Goal: Task Accomplishment & Management: Manage account settings

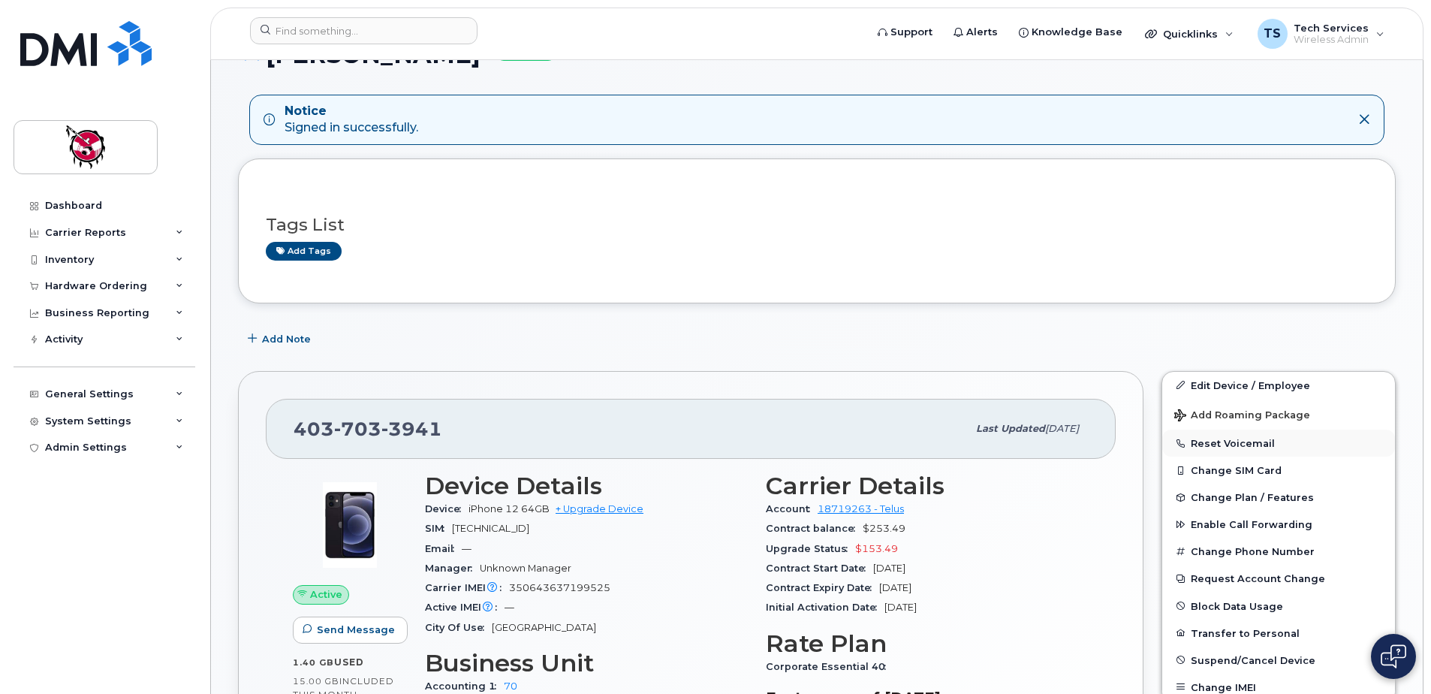
scroll to position [225, 0]
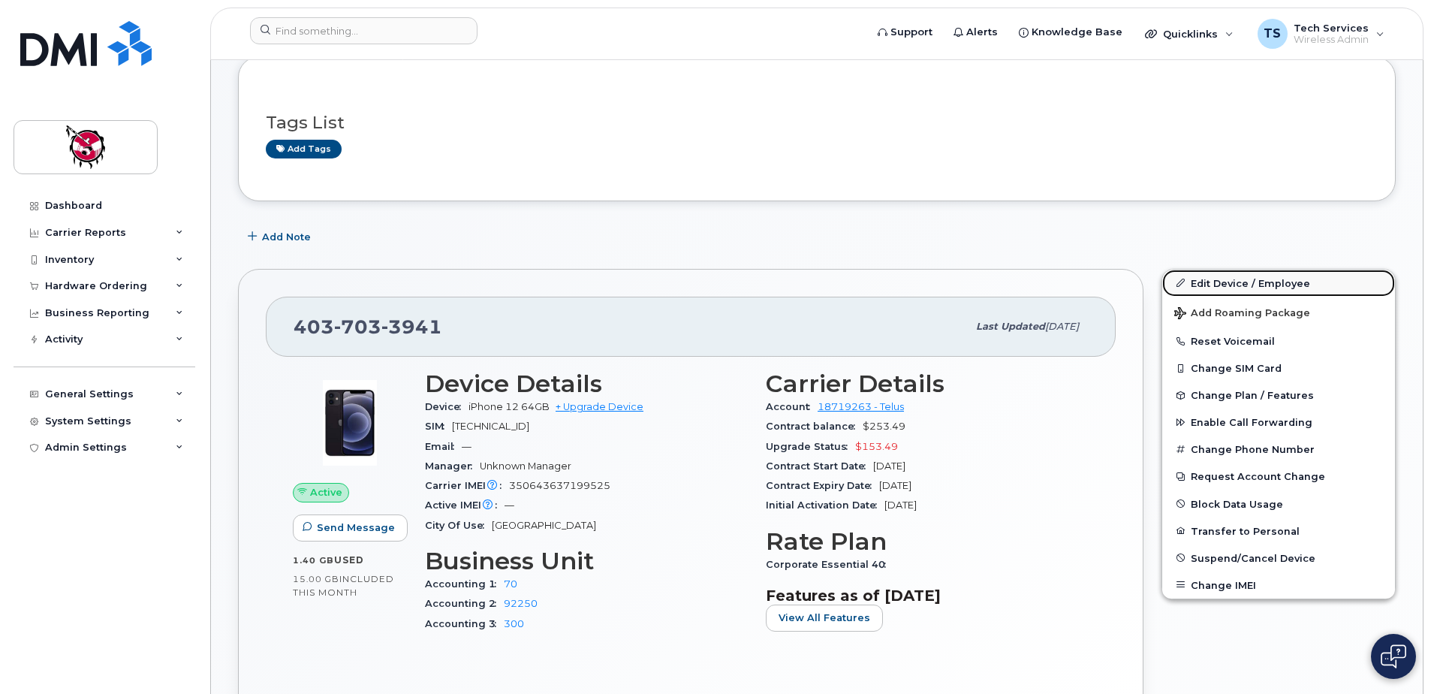
click at [1251, 271] on link "Edit Device / Employee" at bounding box center [1279, 283] width 233 height 27
click at [1246, 289] on link "Edit Device / Employee" at bounding box center [1279, 283] width 233 height 27
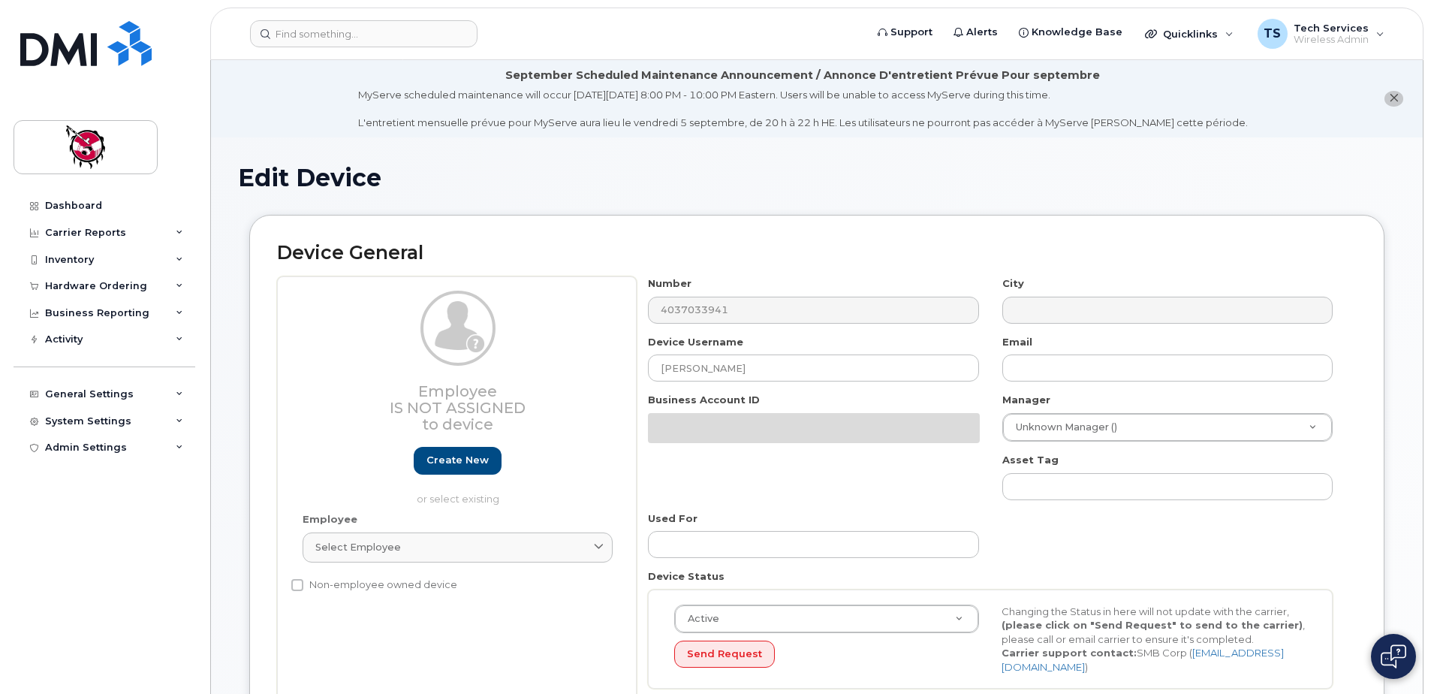
select select "10361"
select select "10349"
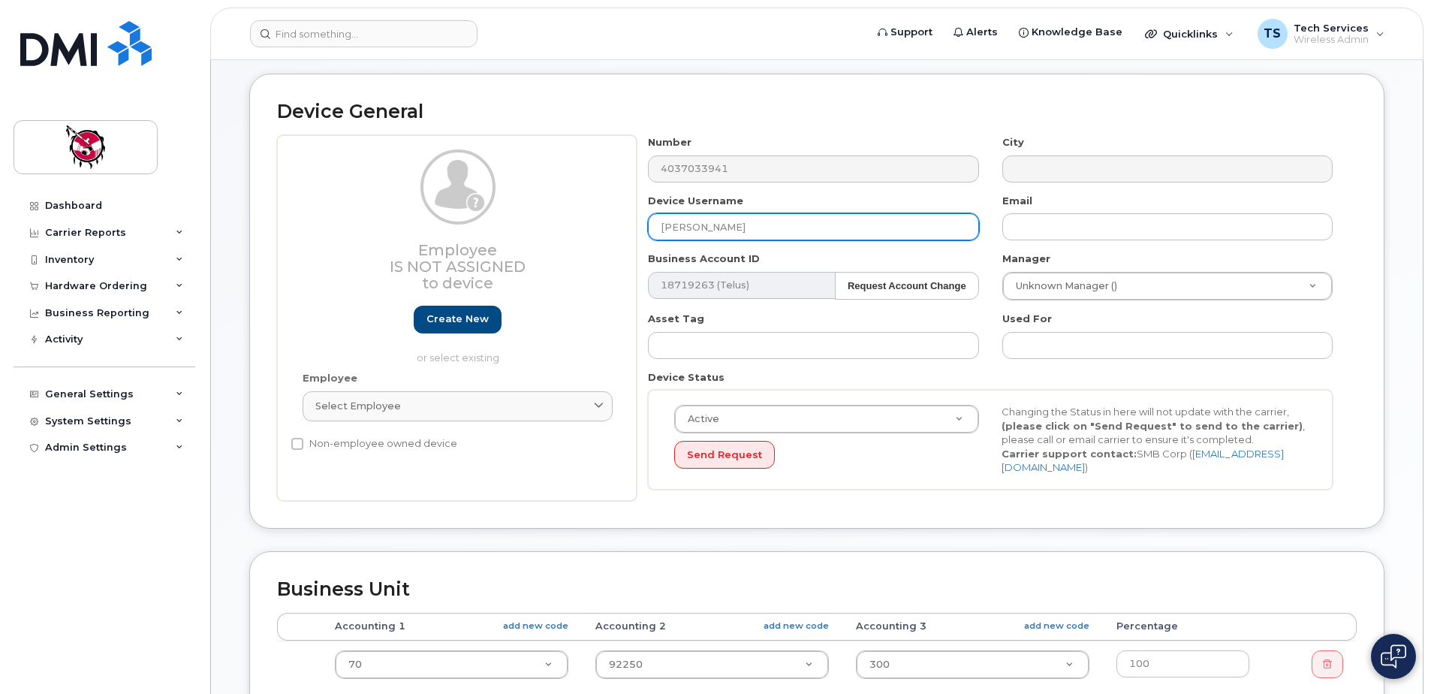
scroll to position [150, 0]
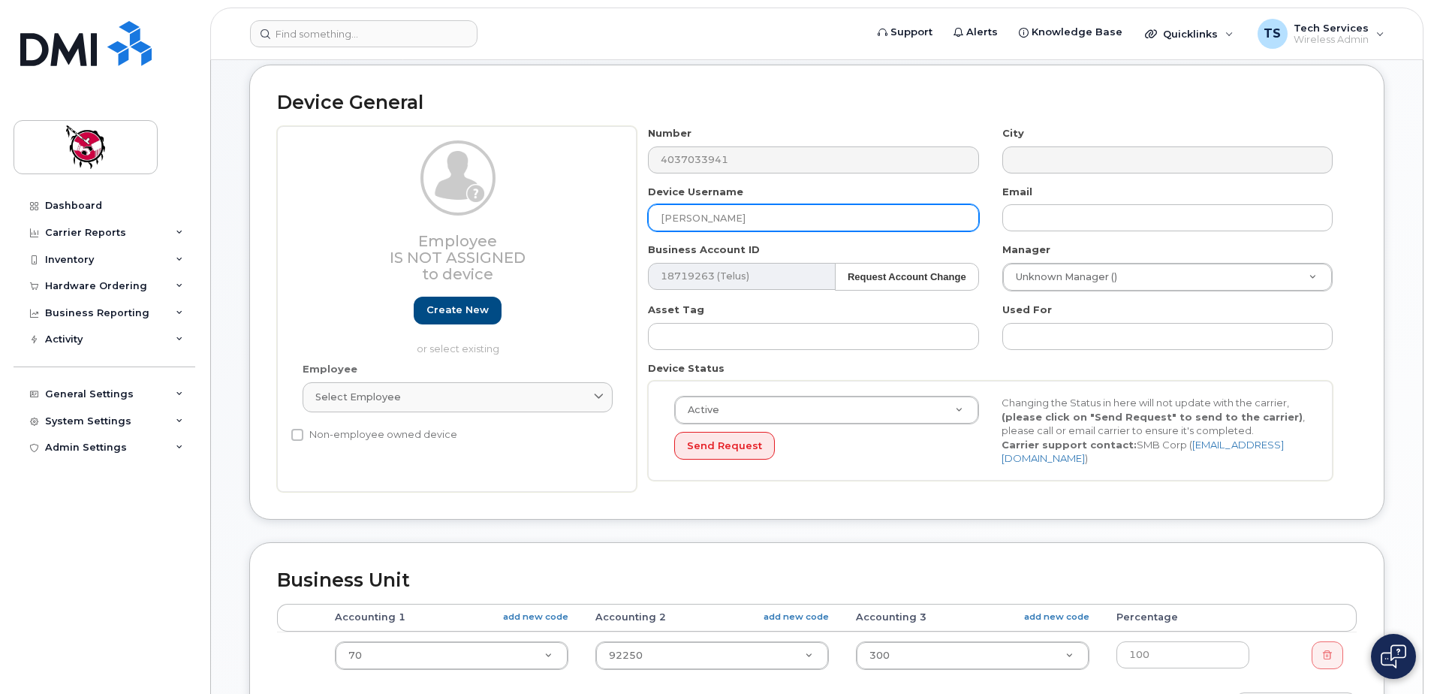
drag, startPoint x: 843, startPoint y: 214, endPoint x: 538, endPoint y: 217, distance: 304.2
click at [538, 217] on div "Employee Is not assigned to device Create new or select existing Employee Selec…" at bounding box center [817, 309] width 1080 height 366
click at [659, 215] on input "Homecare - Currently unassigned" at bounding box center [813, 217] width 330 height 27
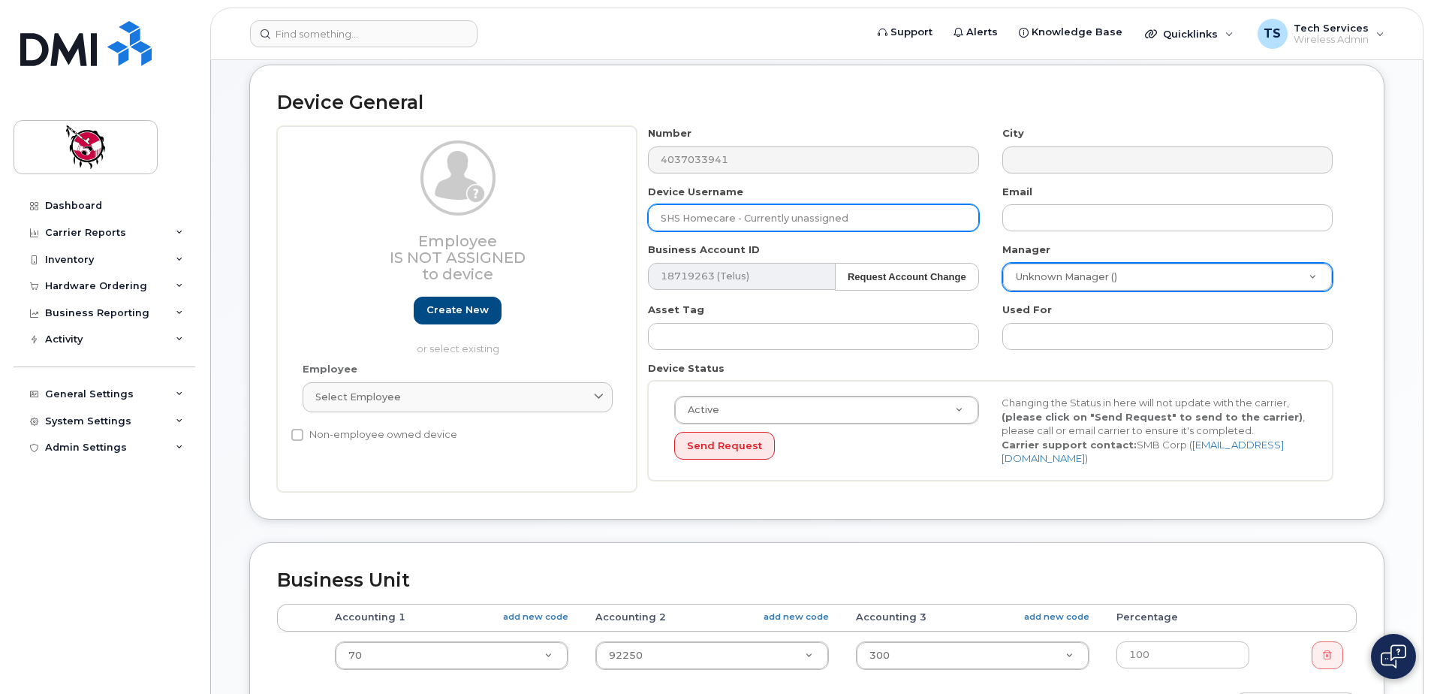
type input "SHS Homecare - Currently unassigned"
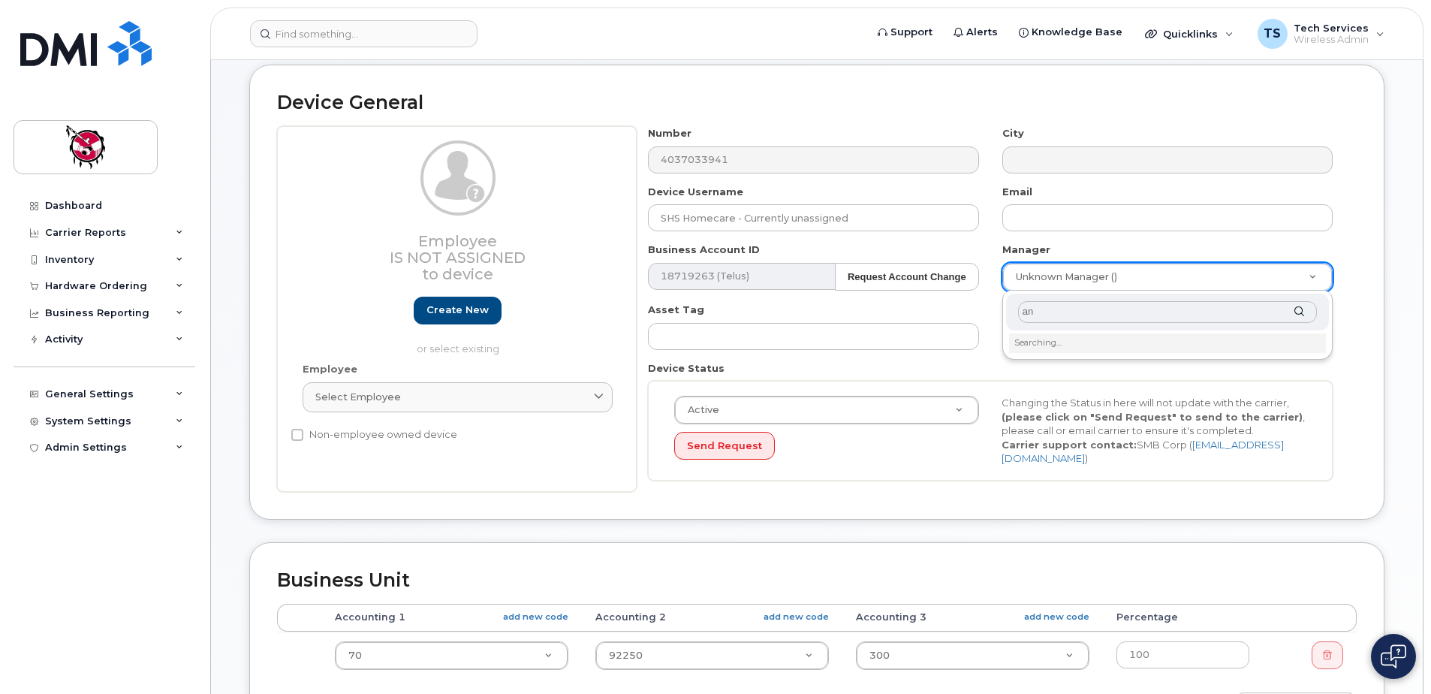
type input "a"
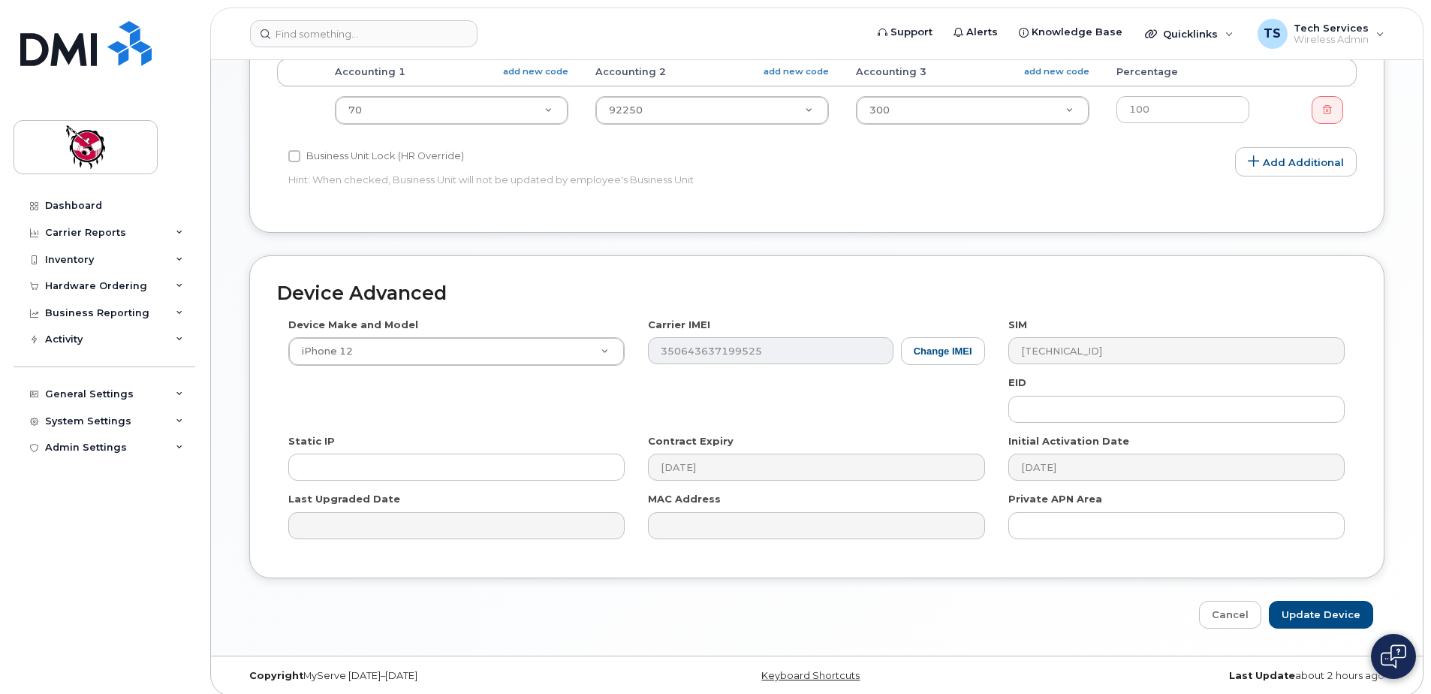
scroll to position [705, 0]
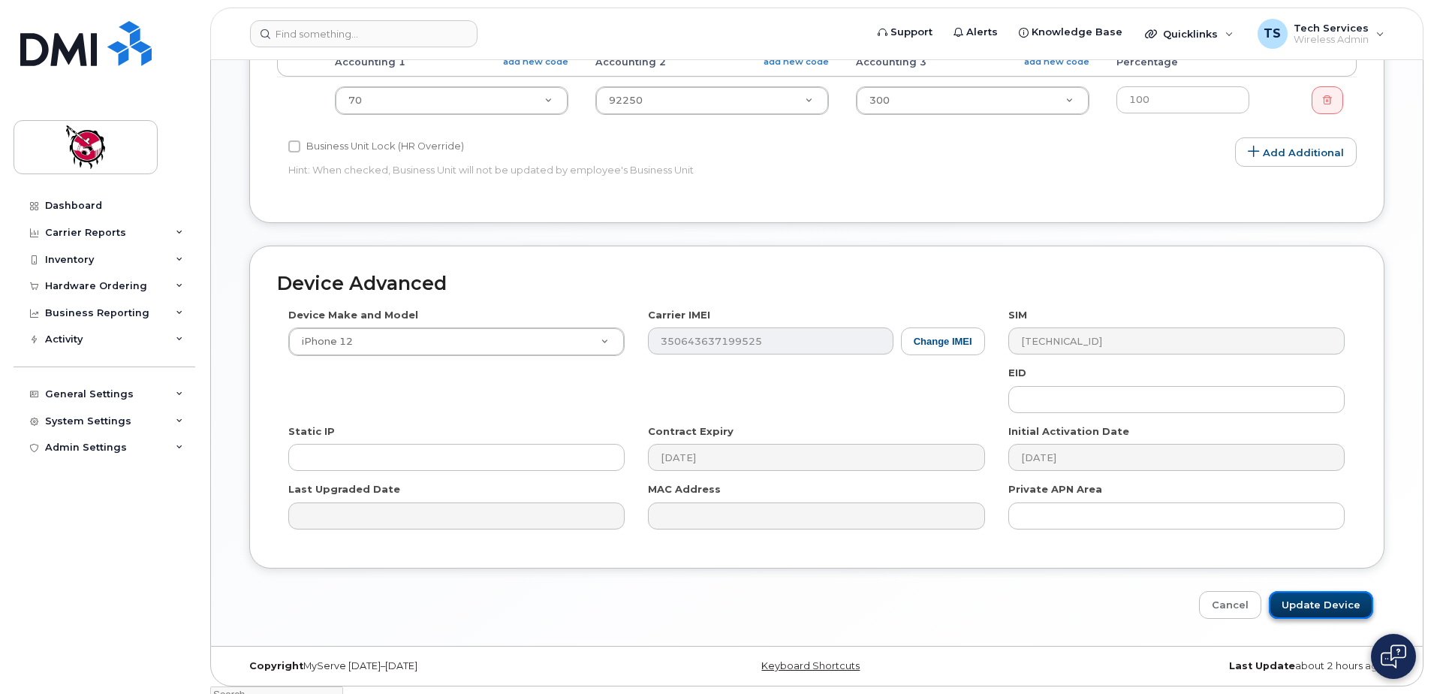
click at [1333, 605] on input "Update Device" at bounding box center [1321, 605] width 104 height 28
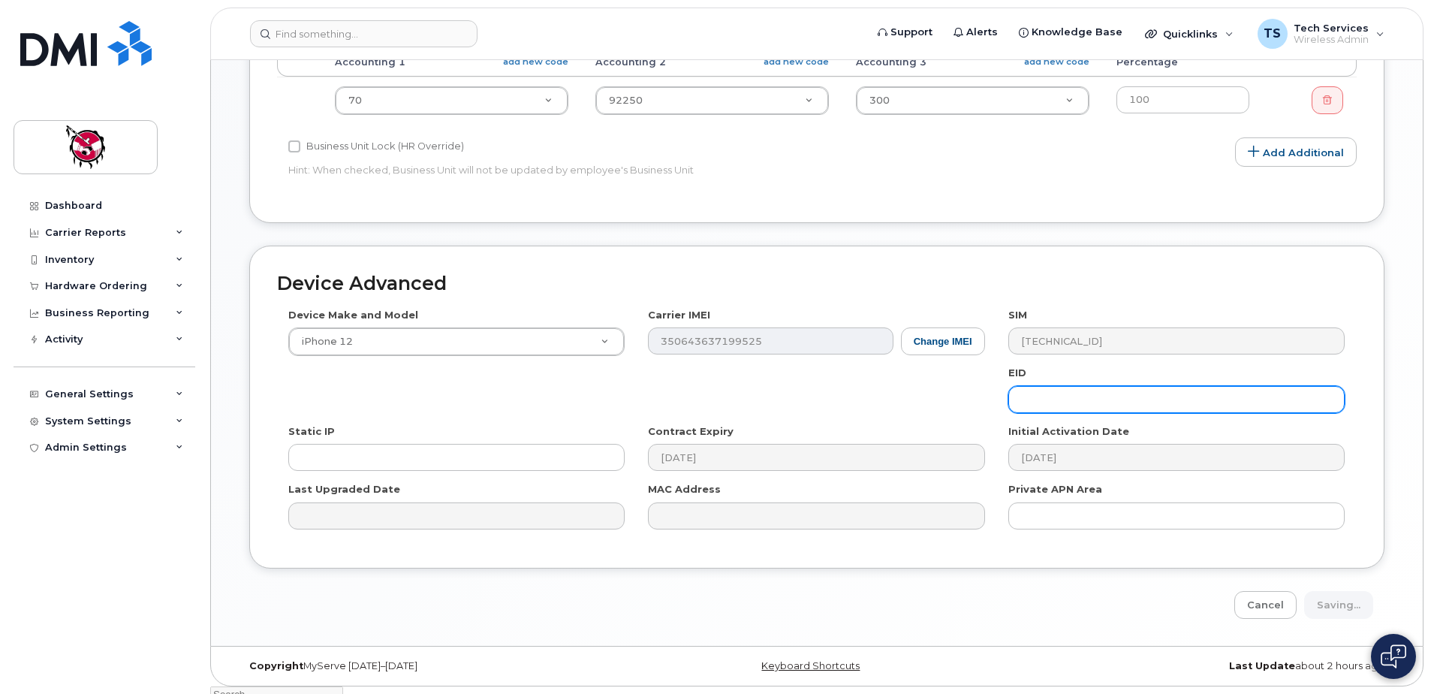
type input "Saving..."
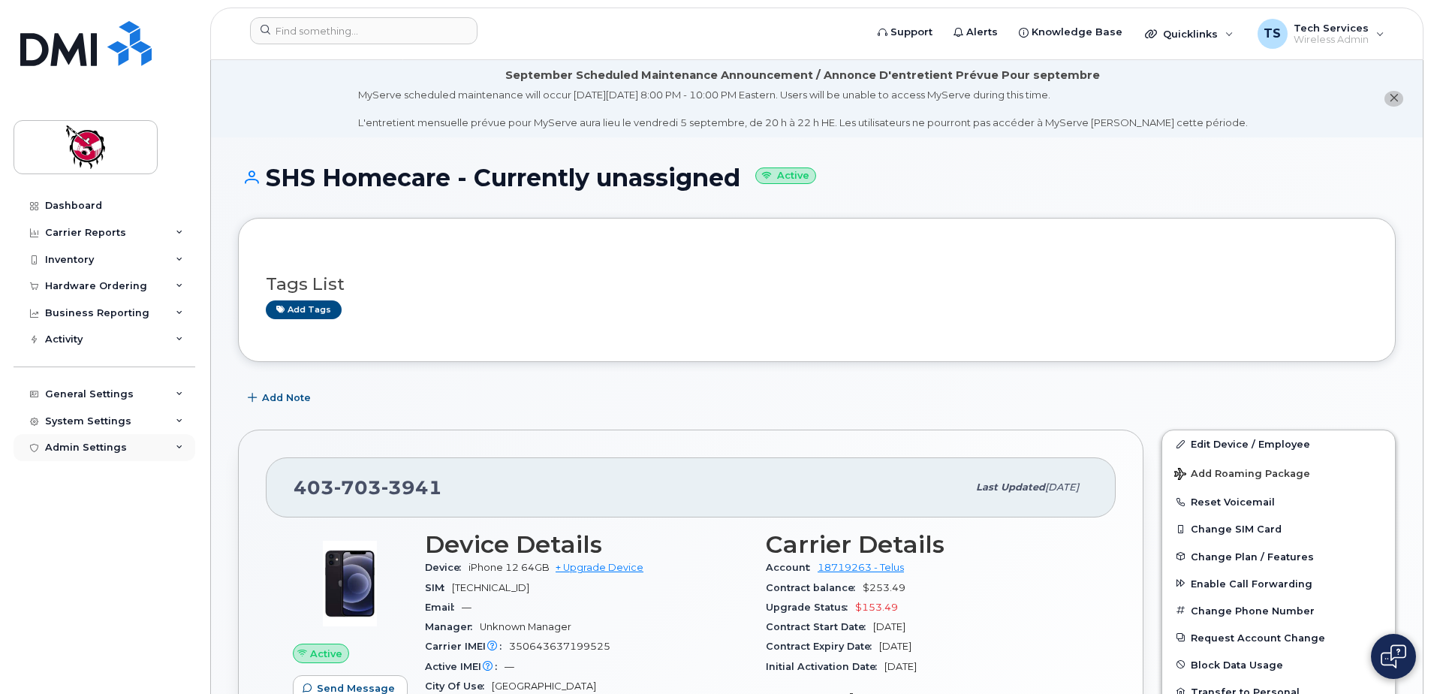
click at [127, 453] on div "Admin Settings" at bounding box center [105, 447] width 182 height 27
click at [115, 421] on div "System Settings" at bounding box center [88, 421] width 86 height 12
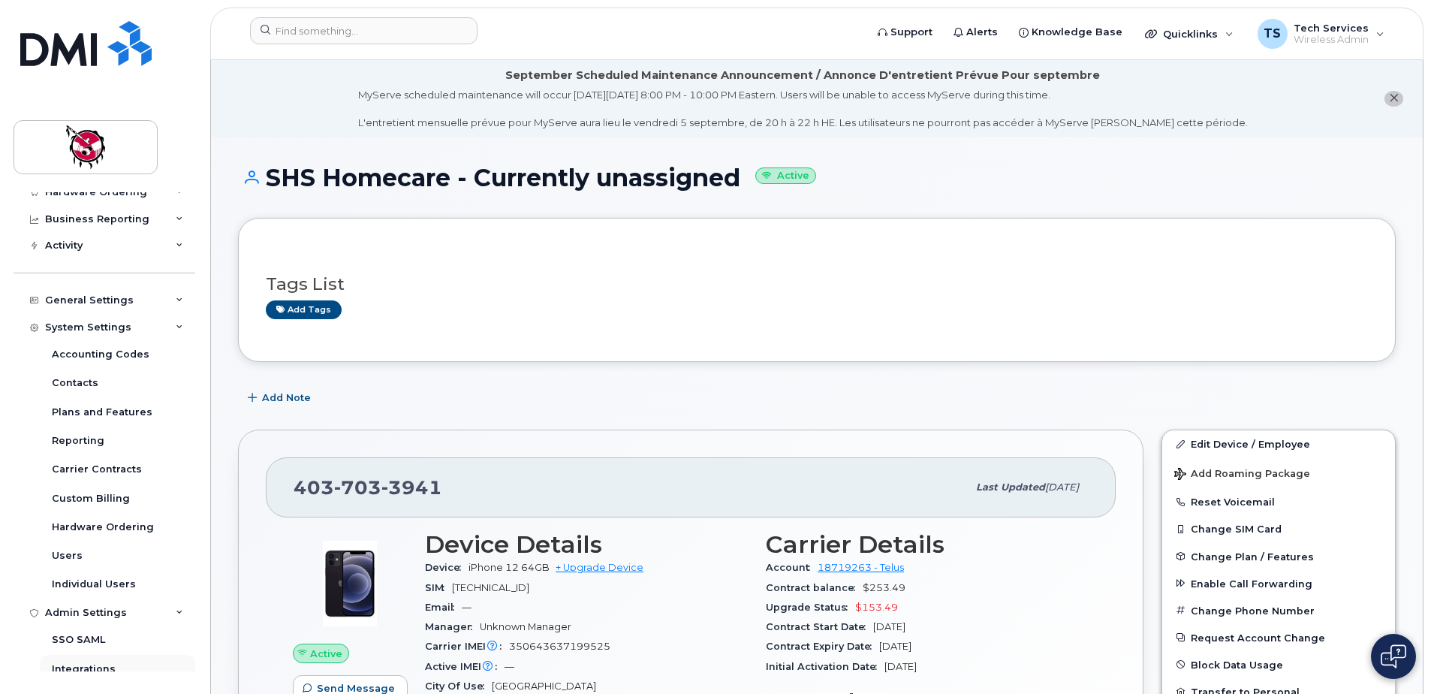
scroll to position [134, 0]
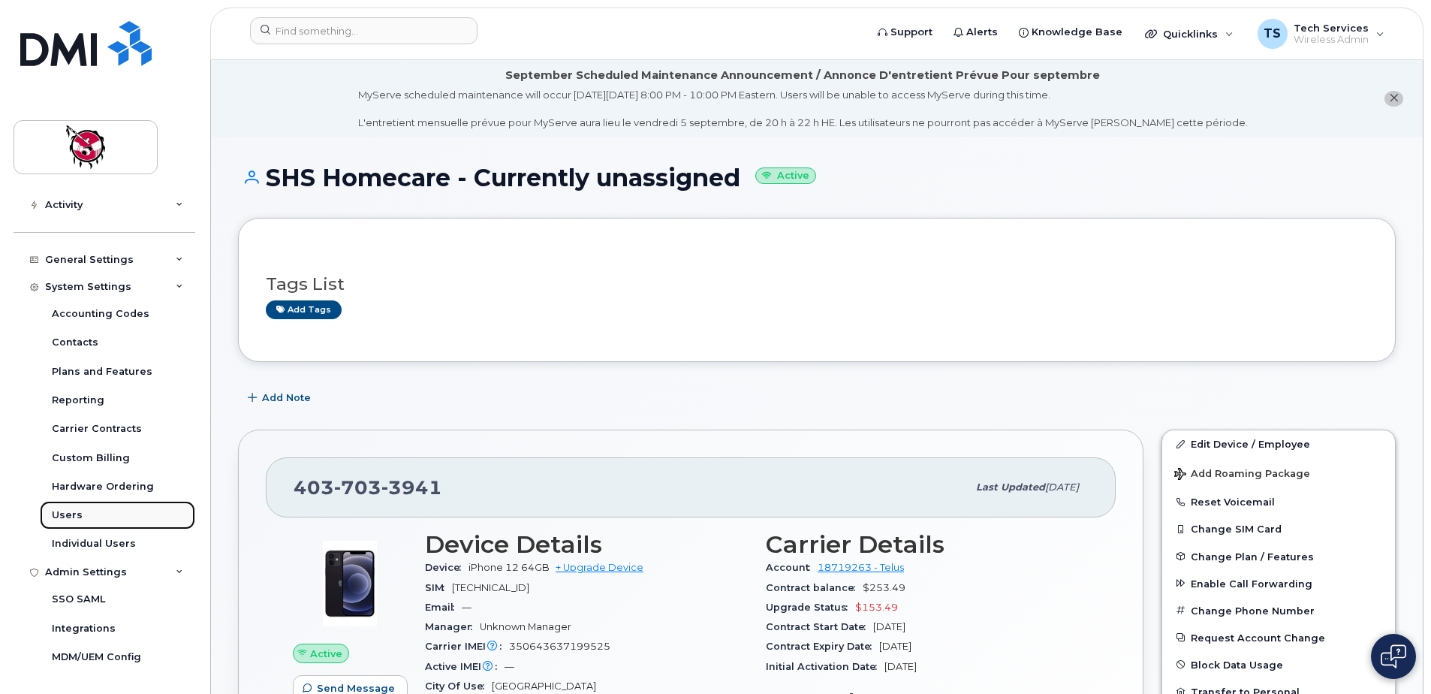
click at [74, 511] on div "Users" at bounding box center [67, 515] width 31 height 14
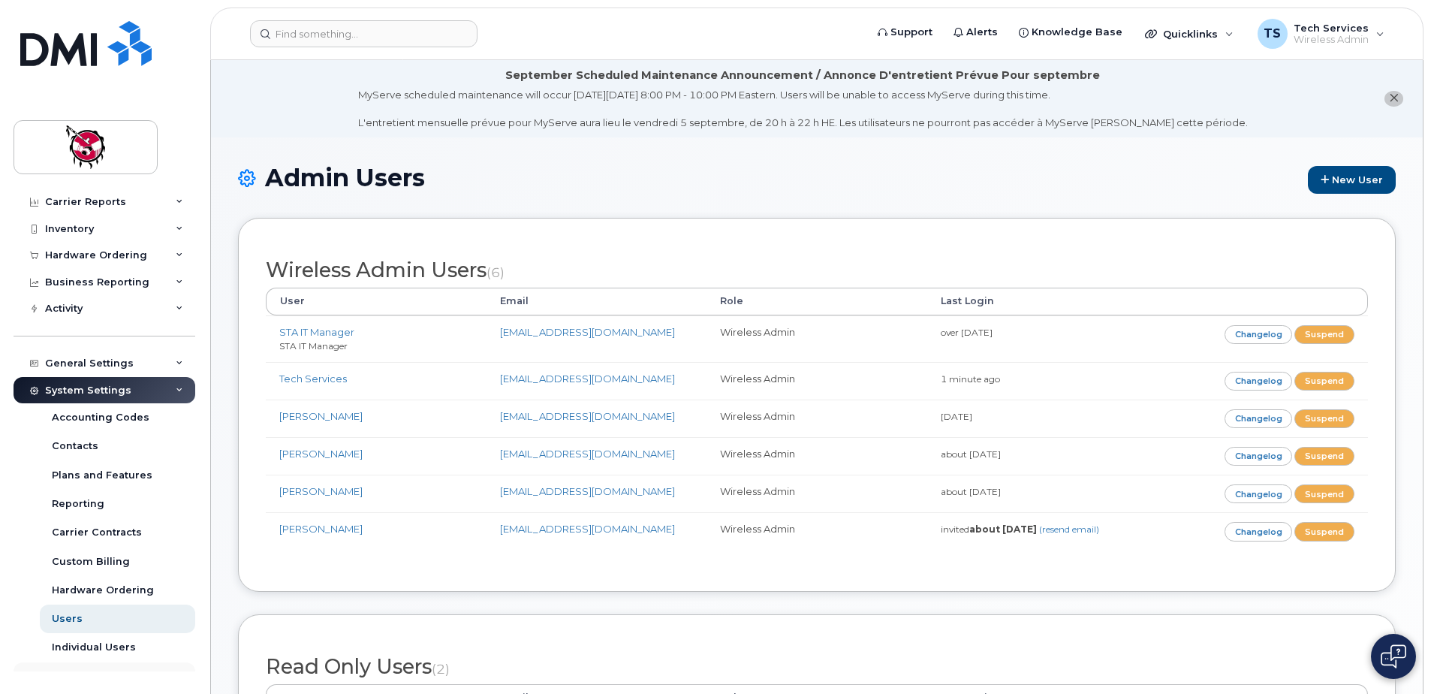
scroll to position [48, 0]
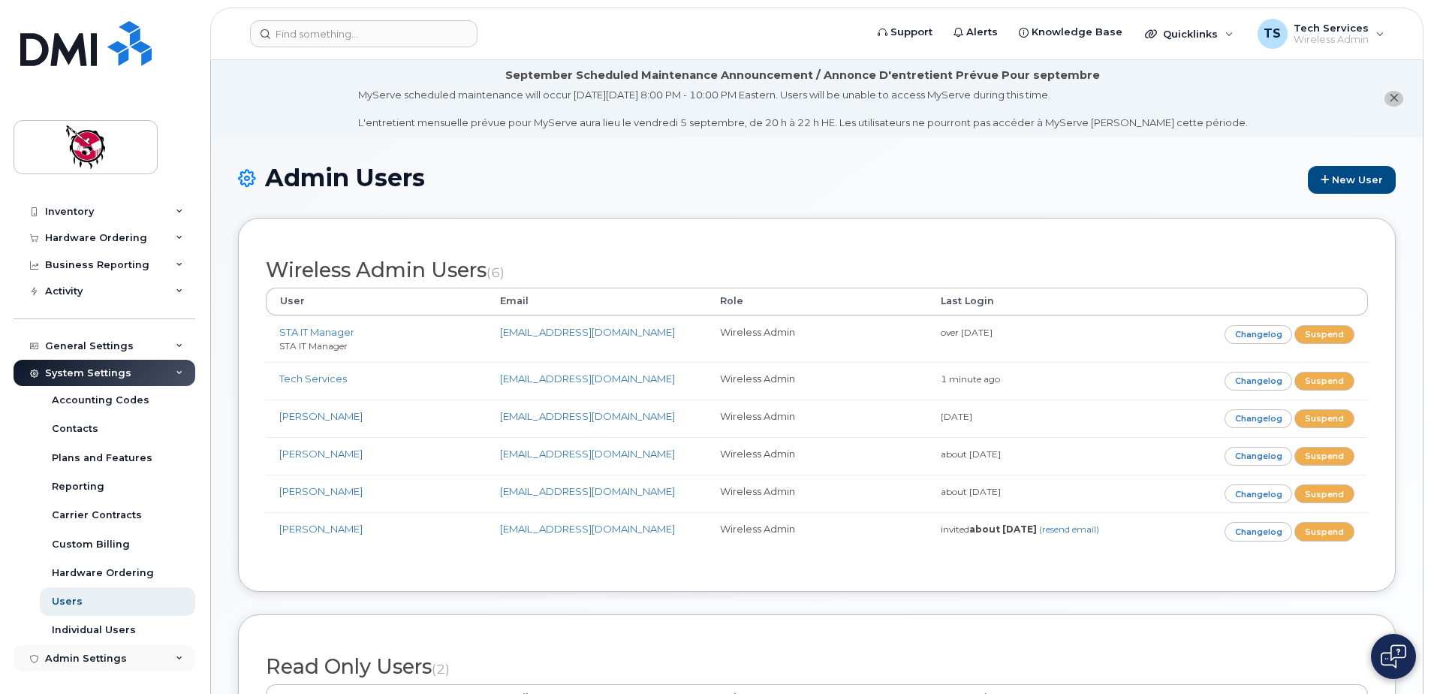
click at [106, 653] on div "Admin Settings" at bounding box center [86, 659] width 82 height 12
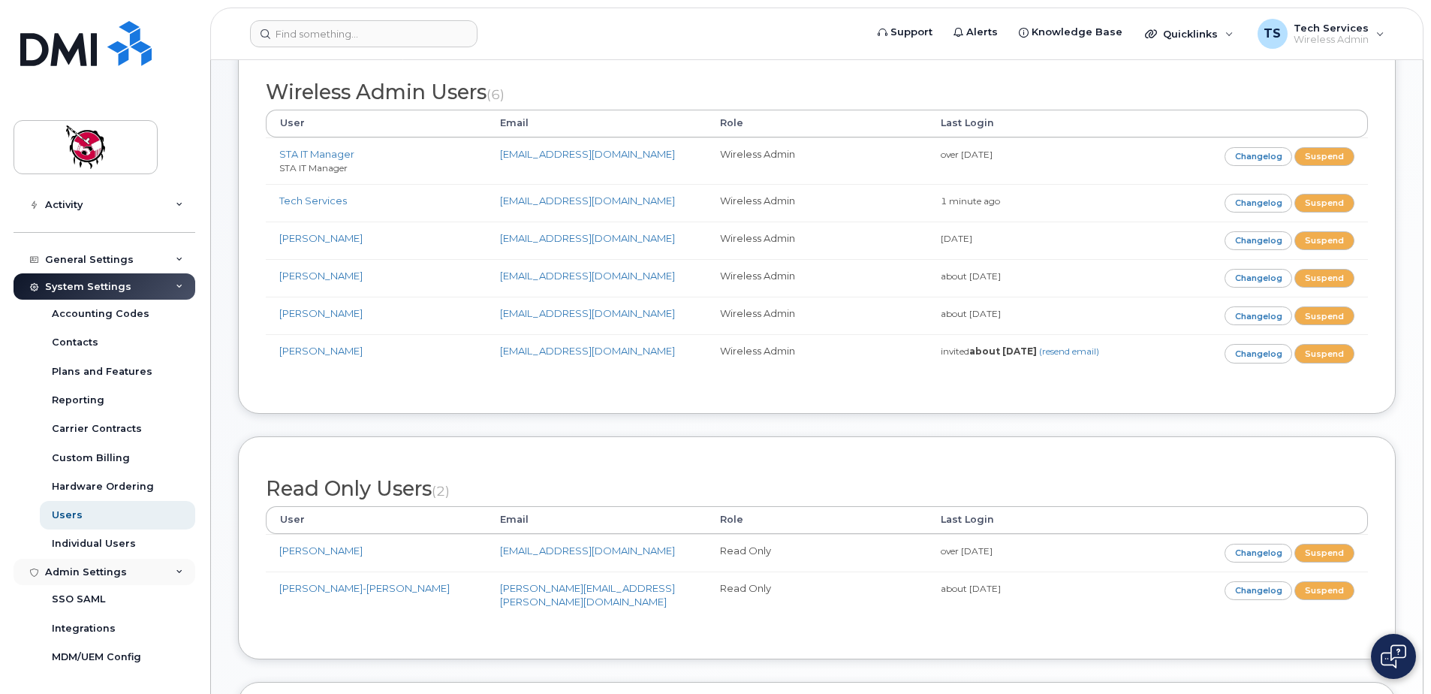
scroll to position [225, 0]
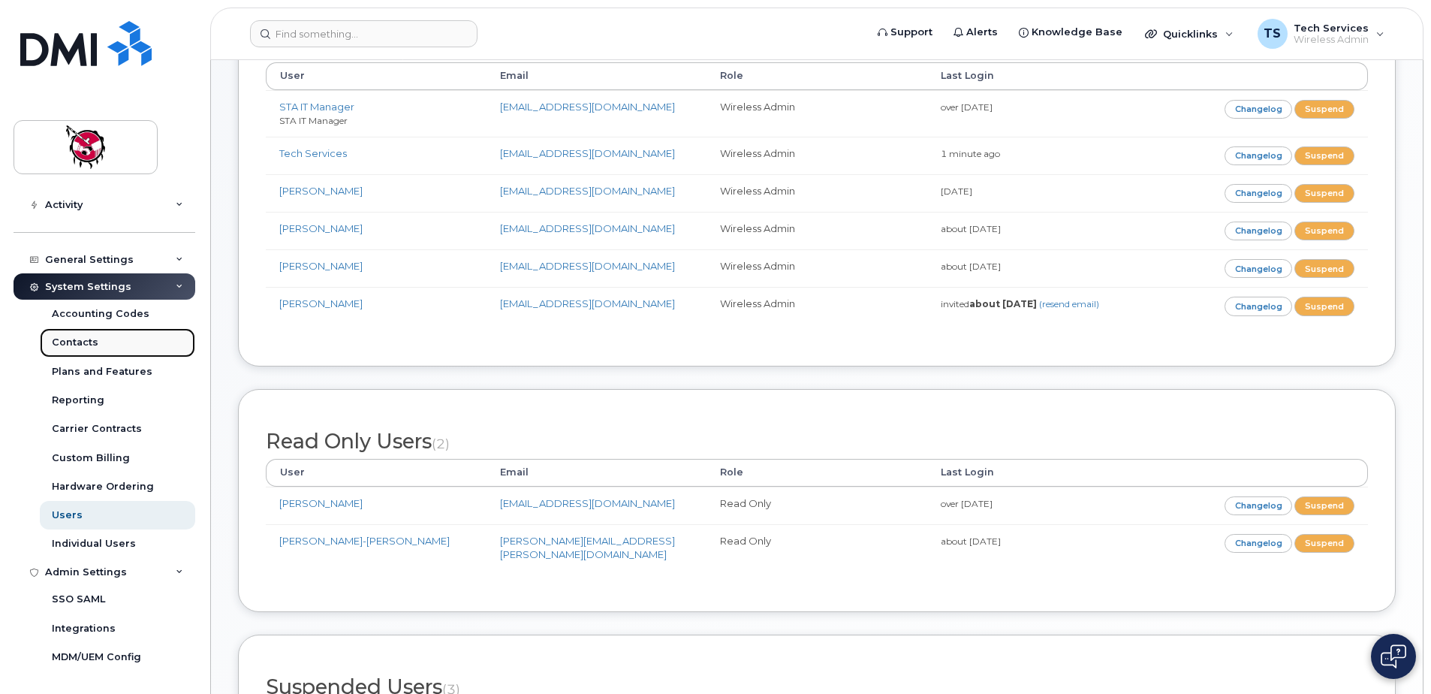
click at [90, 349] on div "Contacts" at bounding box center [75, 343] width 47 height 14
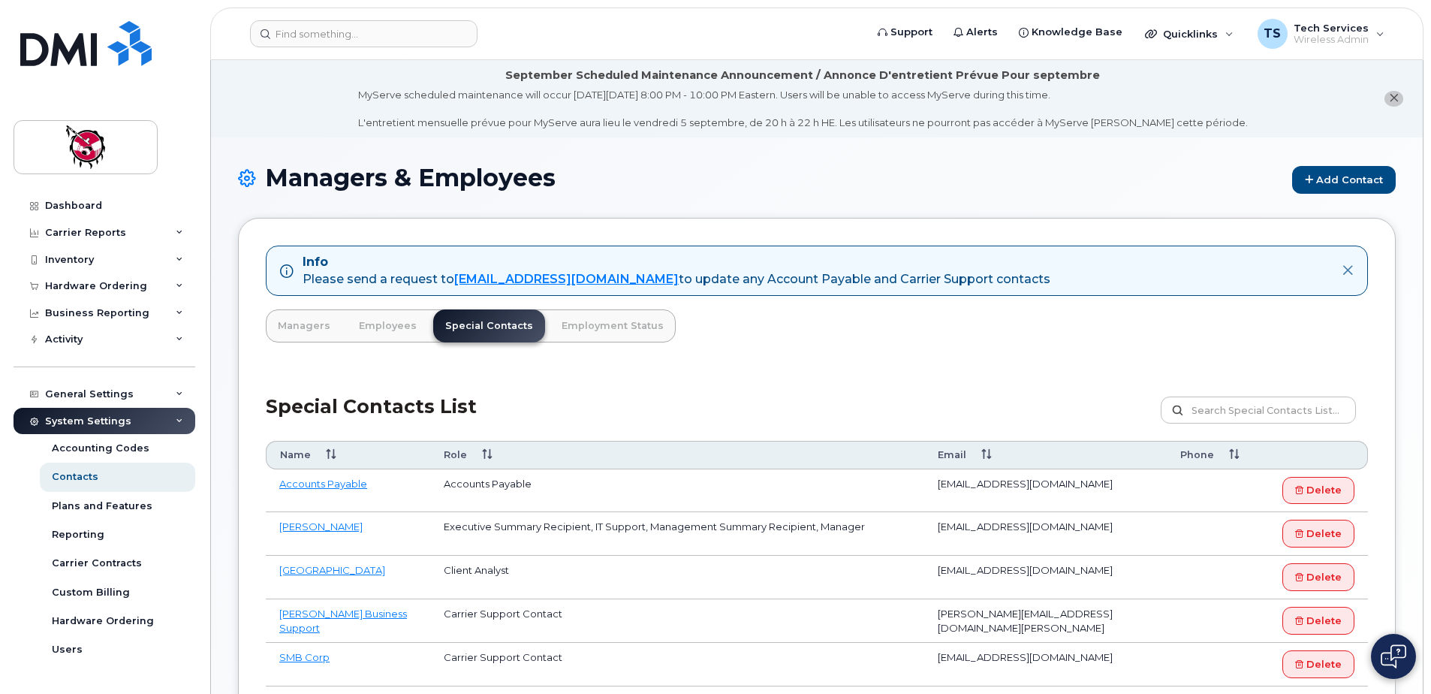
drag, startPoint x: 565, startPoint y: 179, endPoint x: 553, endPoint y: 179, distance: 11.3
click at [553, 179] on h1 "Managers & Employees Add Contact" at bounding box center [817, 178] width 1158 height 29
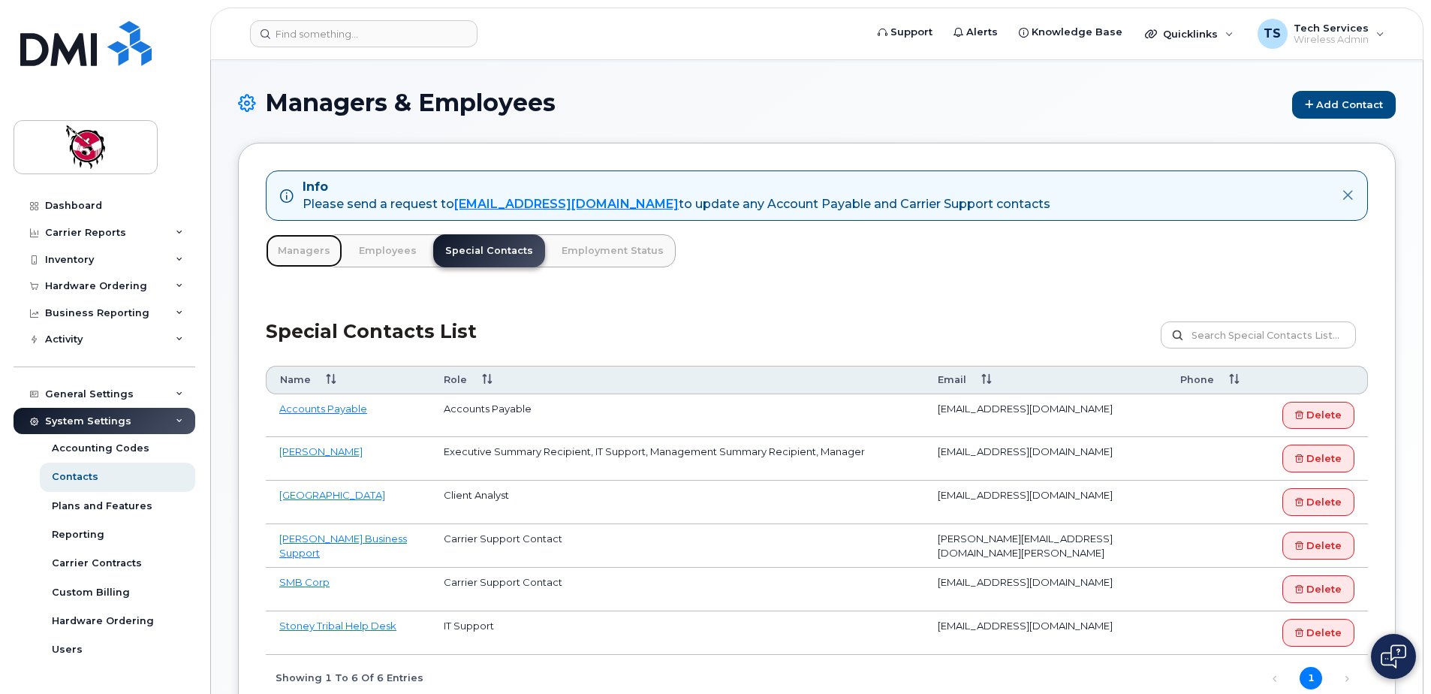
click at [306, 241] on link "Managers" at bounding box center [304, 250] width 77 height 33
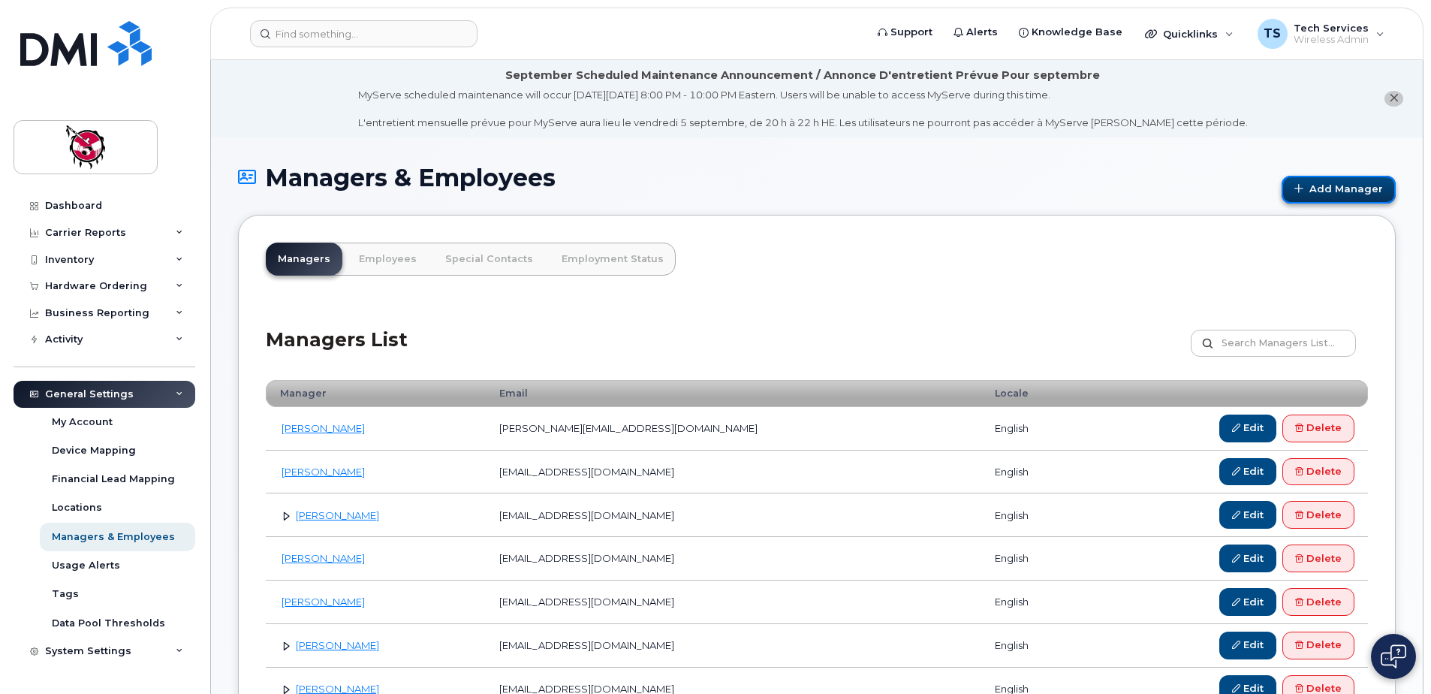
click at [1355, 188] on link "Add Manager" at bounding box center [1339, 190] width 114 height 28
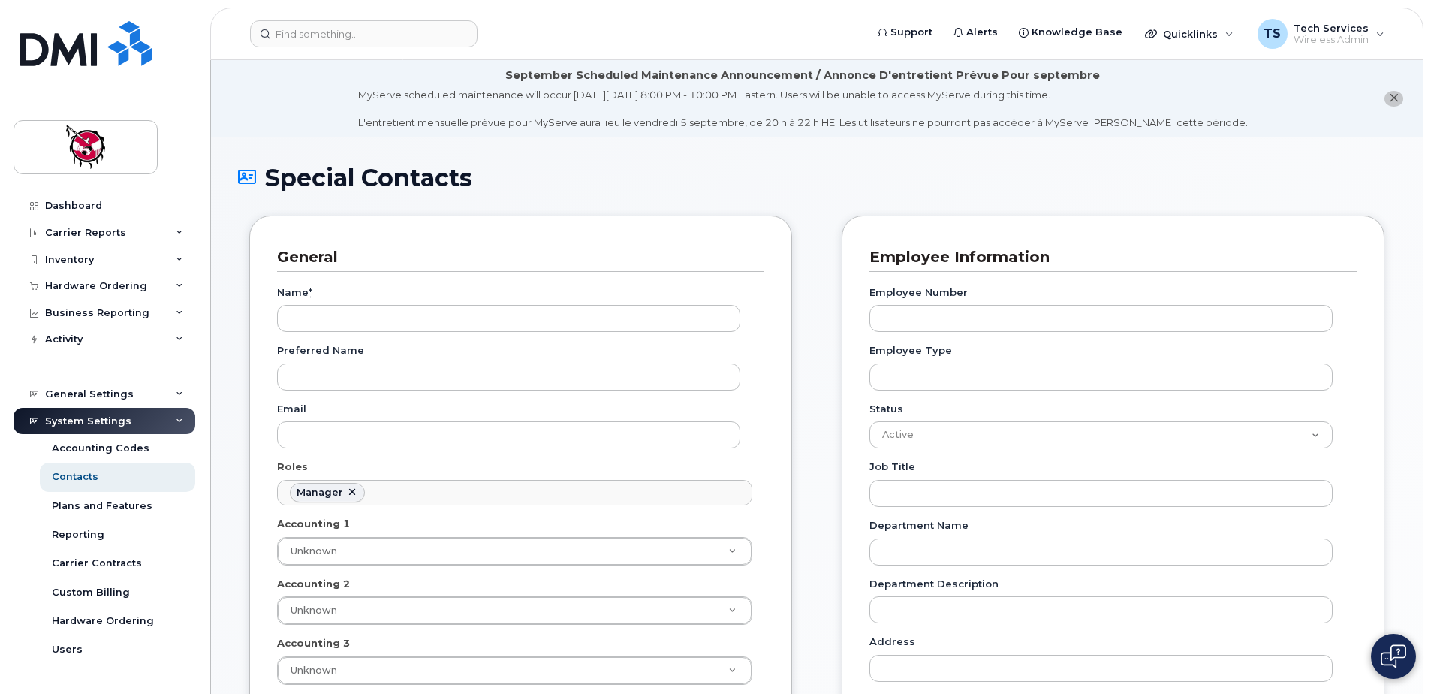
scroll to position [116, 0]
click at [342, 311] on input "Name *" at bounding box center [508, 318] width 463 height 27
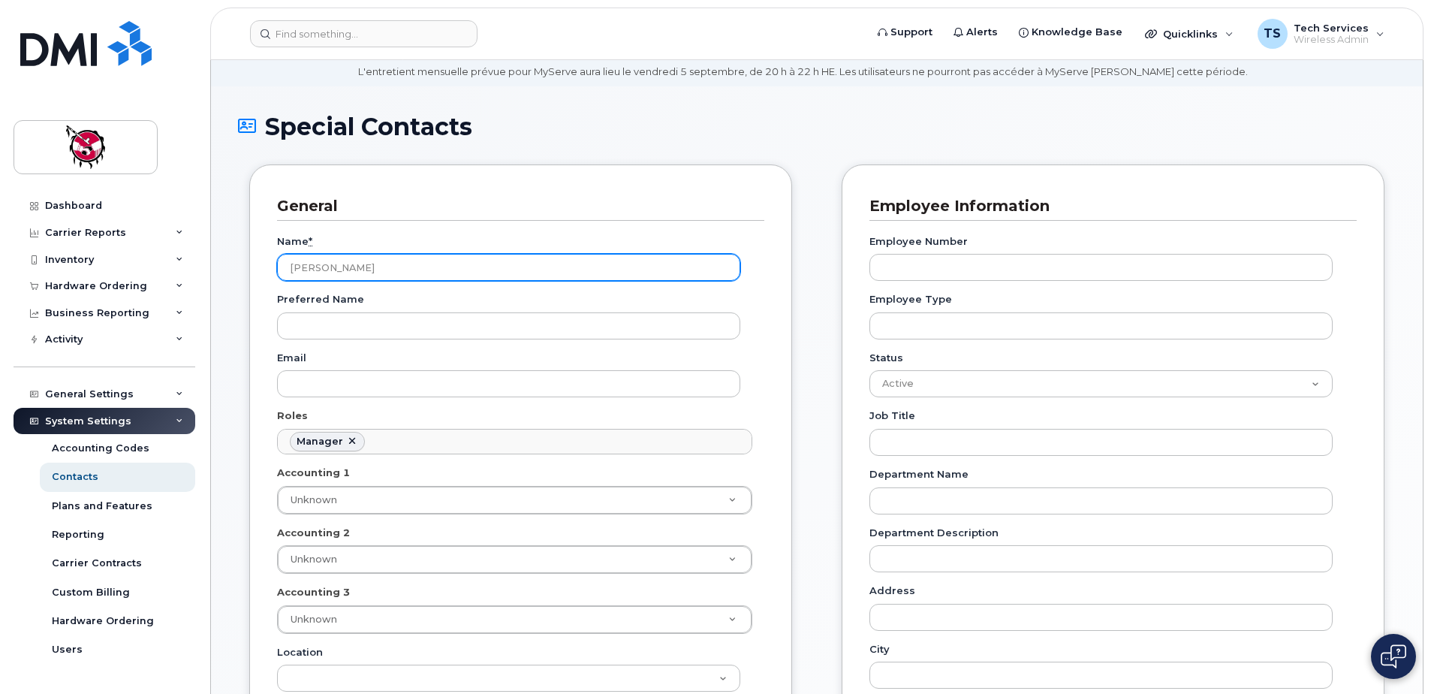
scroll to position [75, 0]
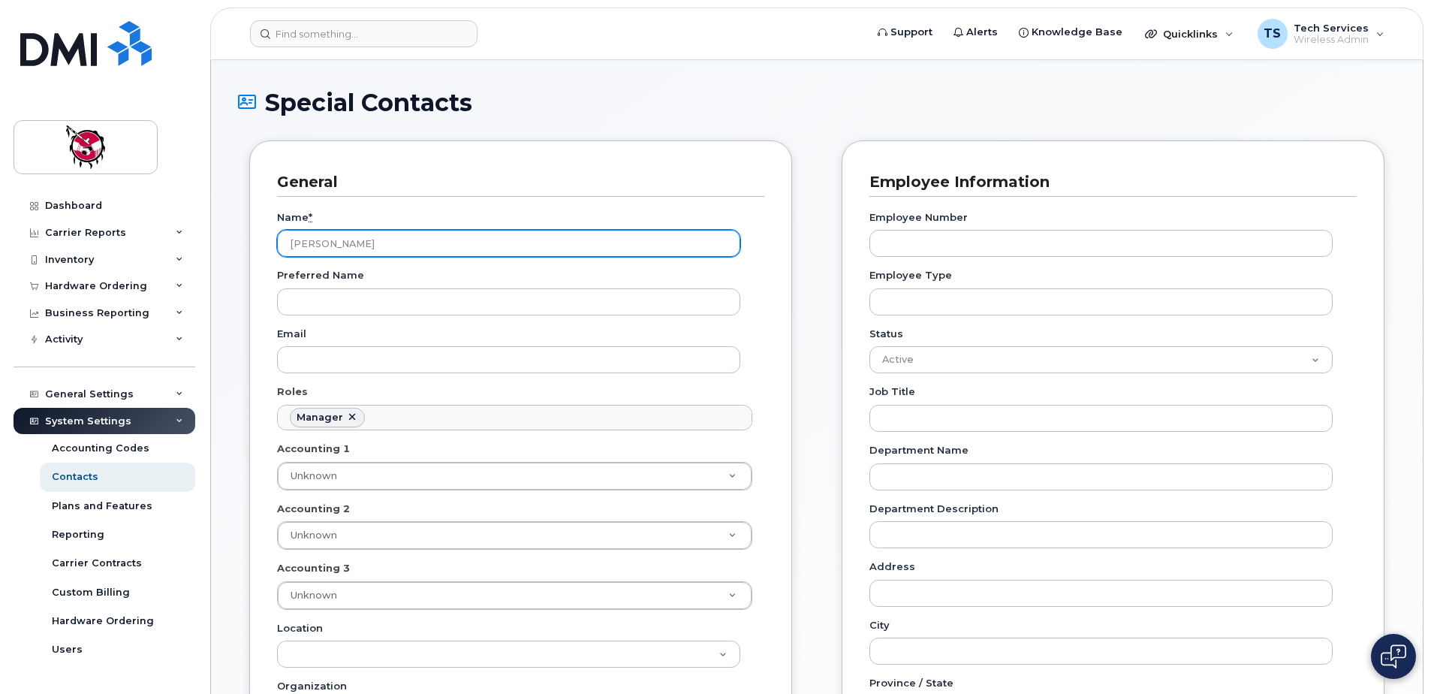
click at [375, 244] on input "[PERSON_NAME]" at bounding box center [508, 243] width 463 height 27
type input "[PERSON_NAME]"
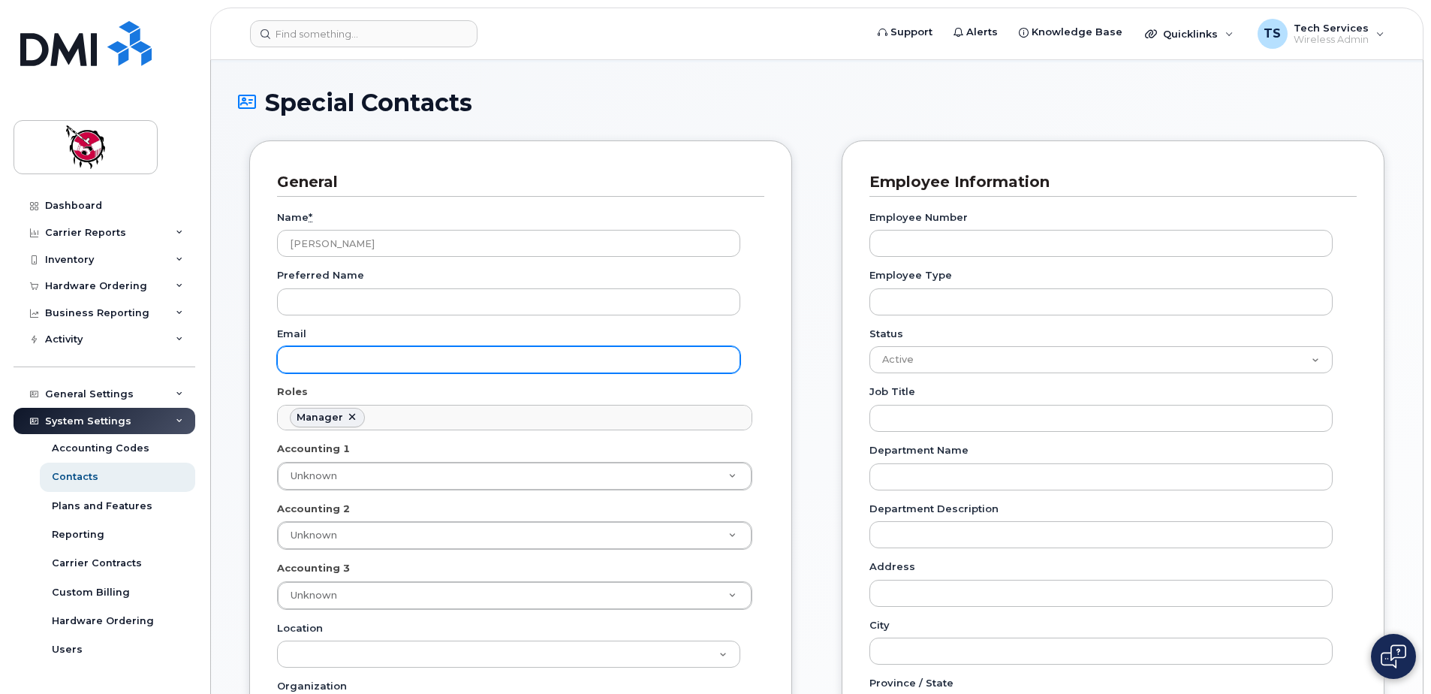
click at [339, 360] on input "Email" at bounding box center [508, 359] width 463 height 27
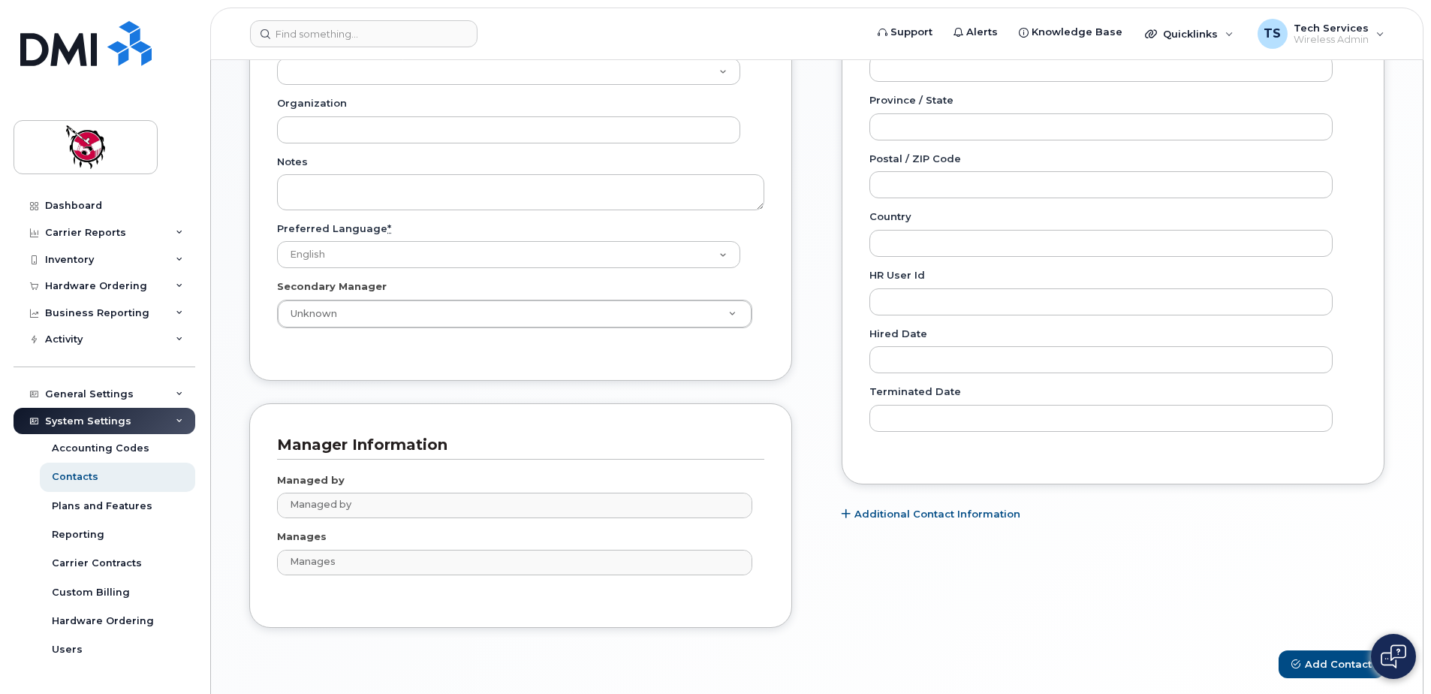
scroll to position [717, 0]
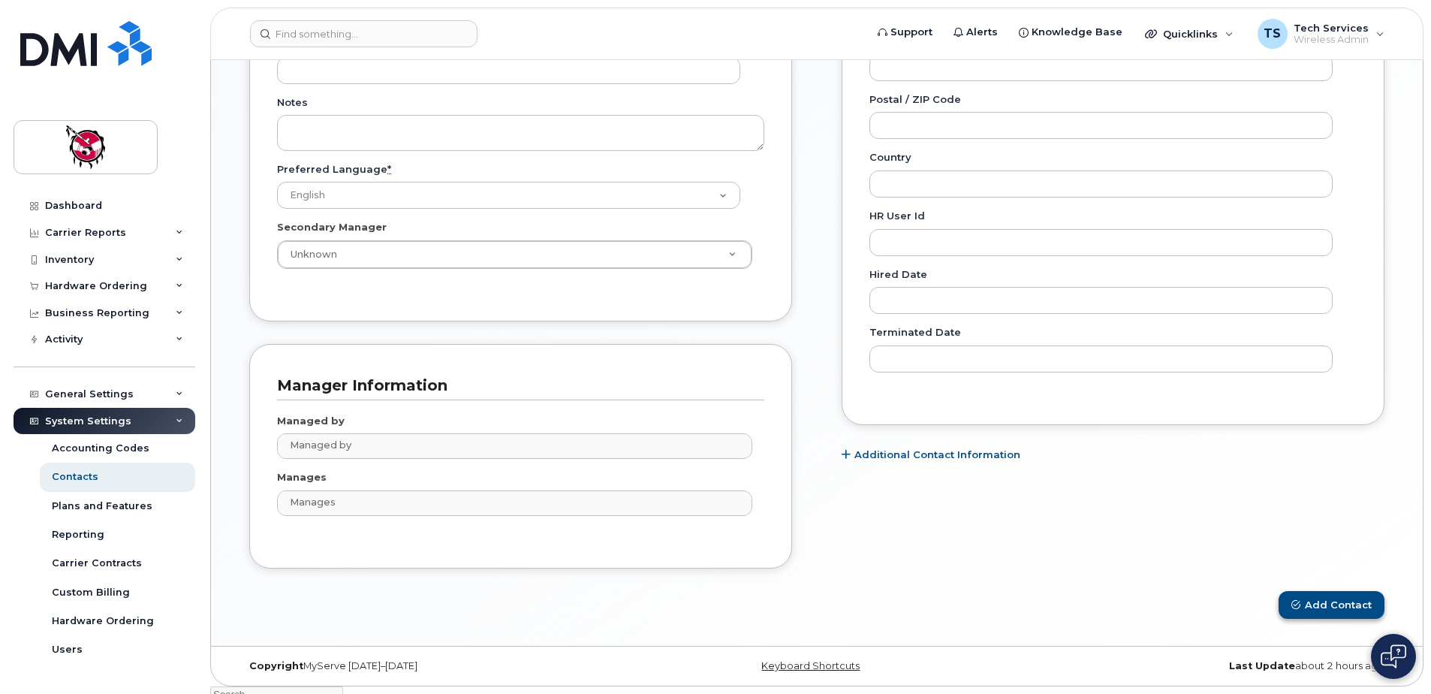
type input "amalimban@stoneyhealth.com"
drag, startPoint x: 1334, startPoint y: 610, endPoint x: 479, endPoint y: 517, distance: 859.7
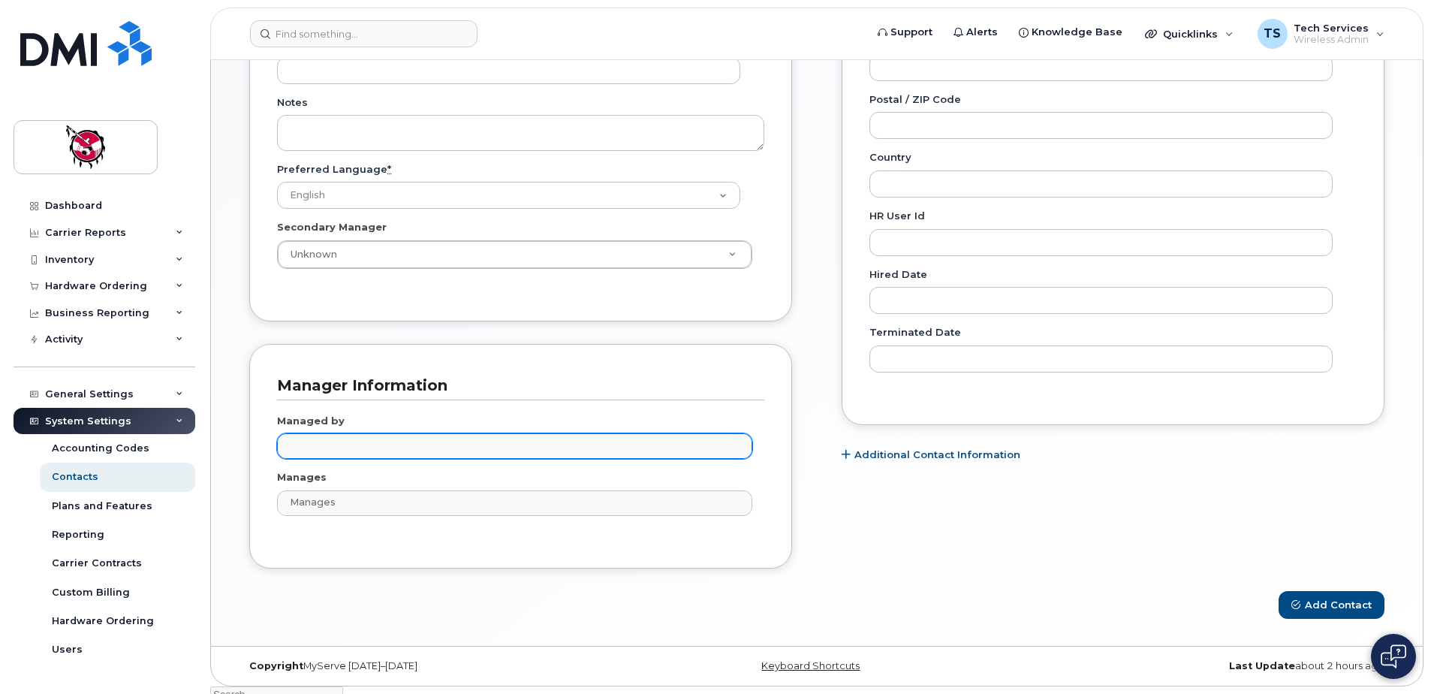
click at [394, 444] on input "text" at bounding box center [517, 445] width 462 height 21
type input "a"
type input "k"
type input "w"
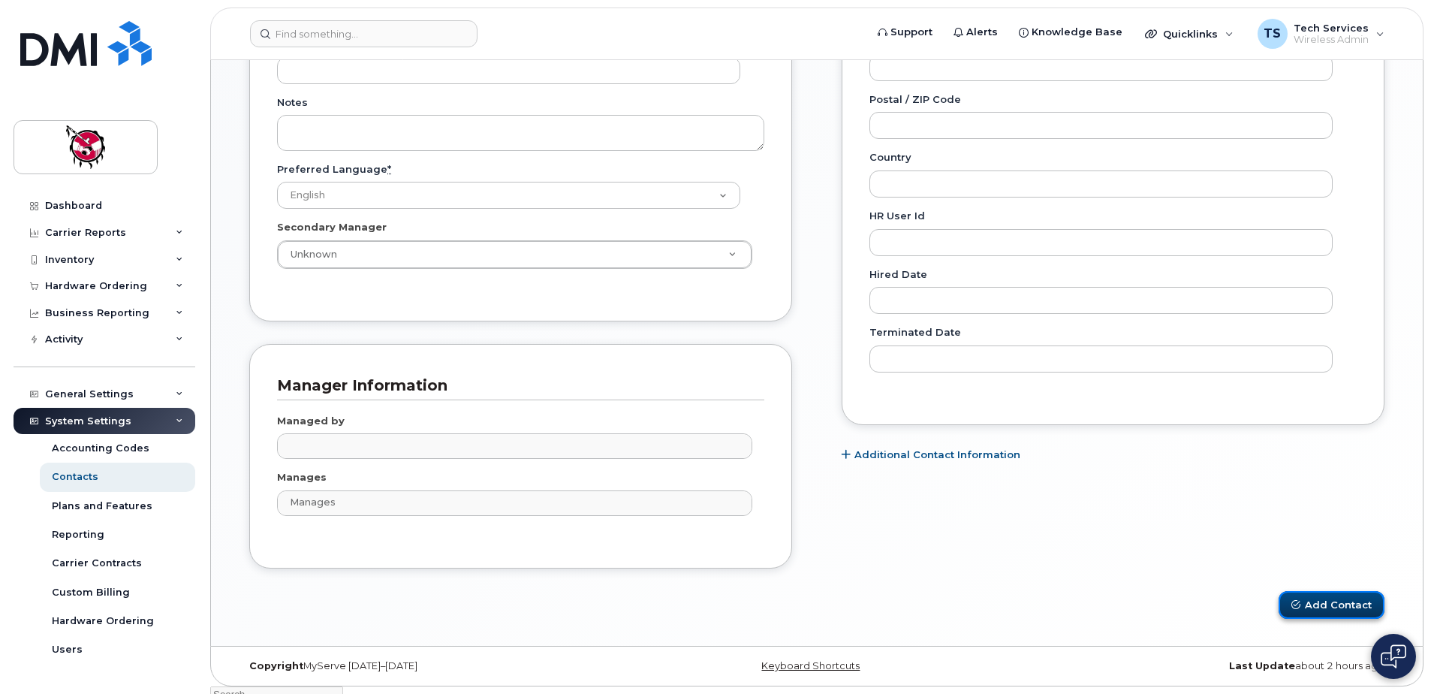
type input "Managed by"
click at [1345, 597] on button "Add Contact" at bounding box center [1332, 605] width 106 height 28
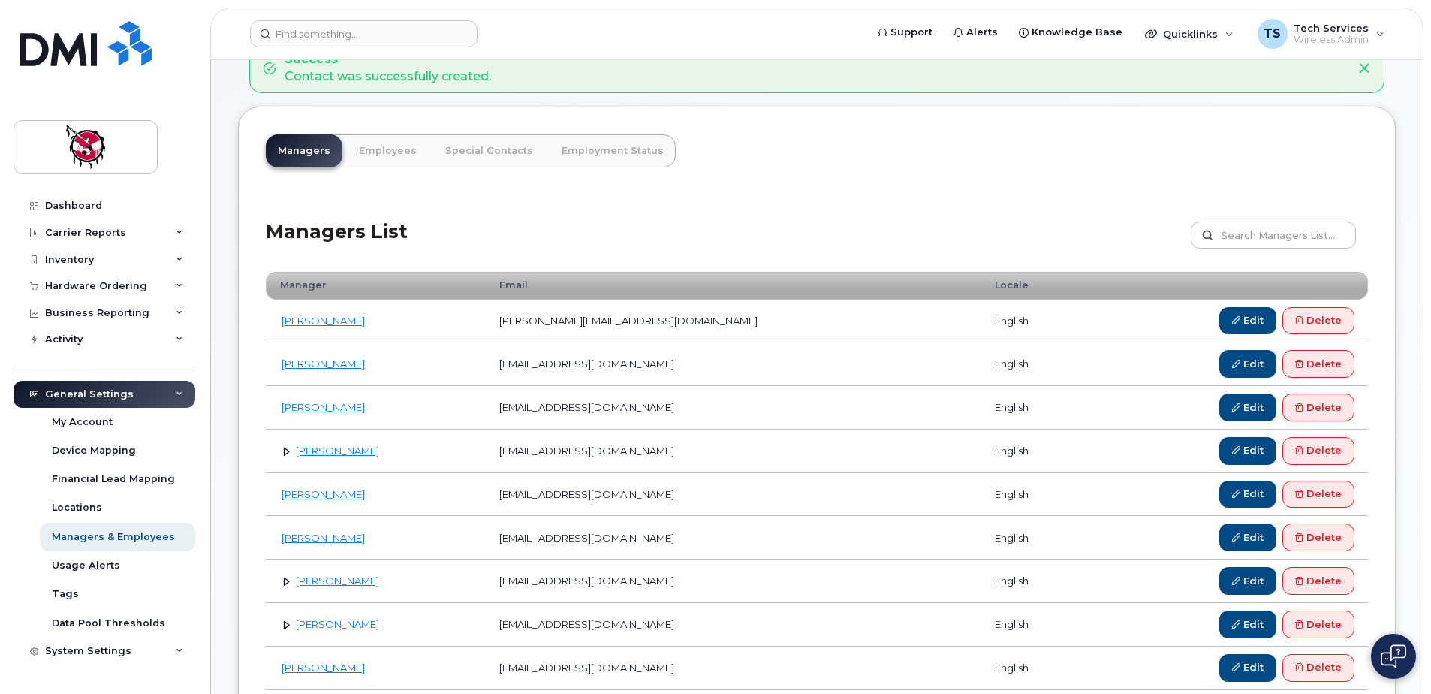
scroll to position [225, 0]
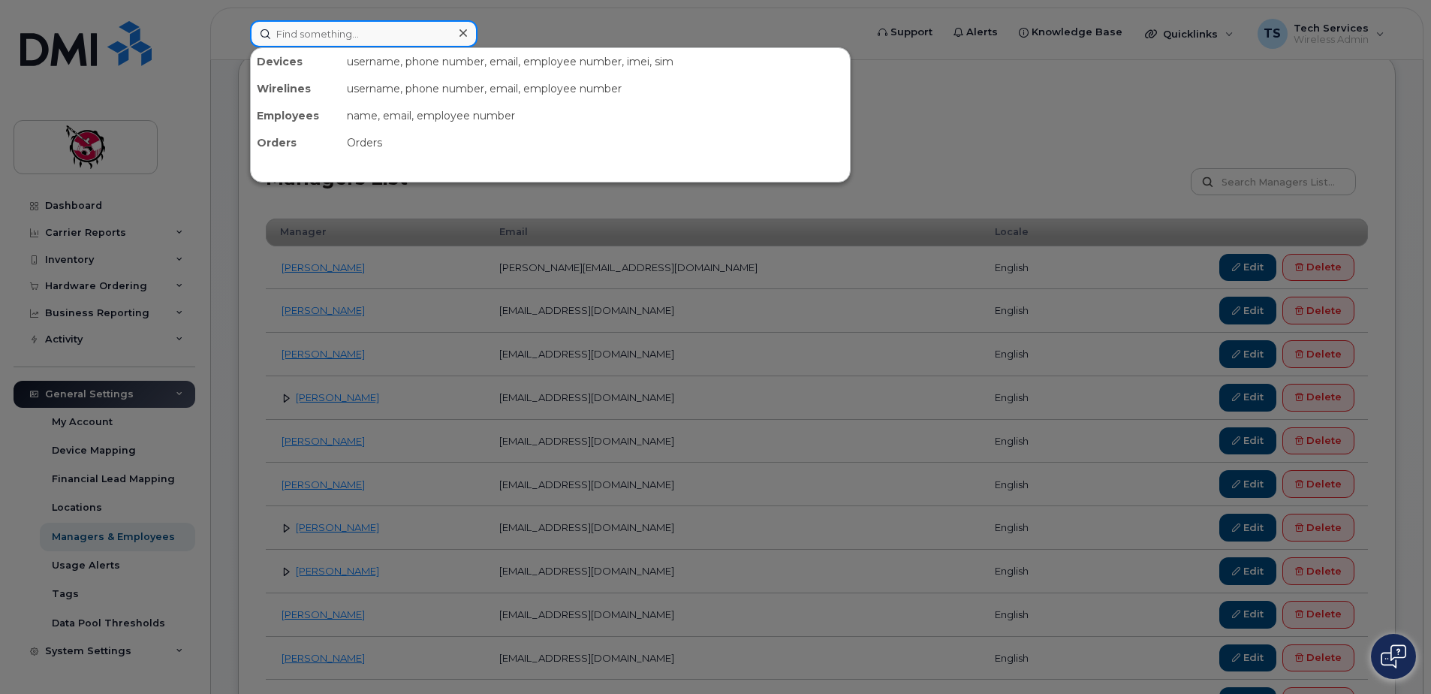
click at [360, 38] on input at bounding box center [364, 33] width 228 height 27
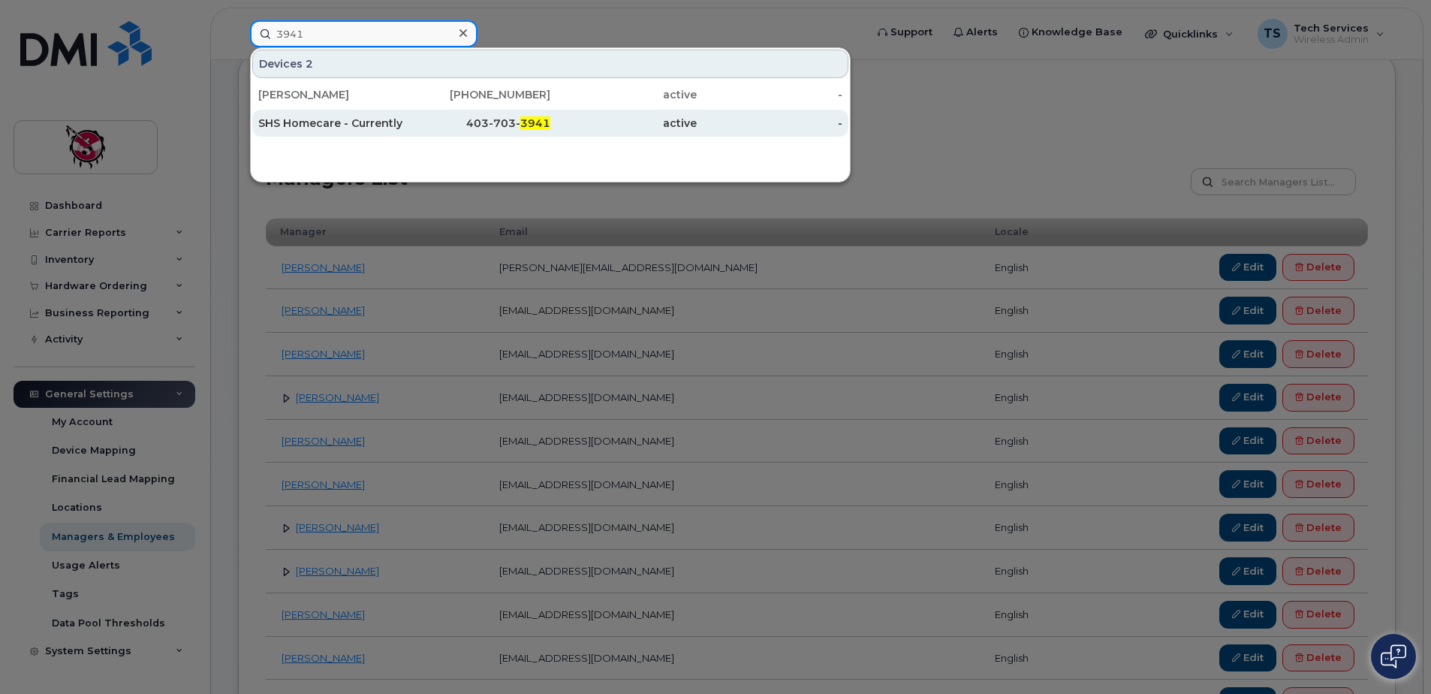
type input "3941"
click at [400, 125] on div "SHS Homecare - Currently unassigned" at bounding box center [331, 123] width 146 height 15
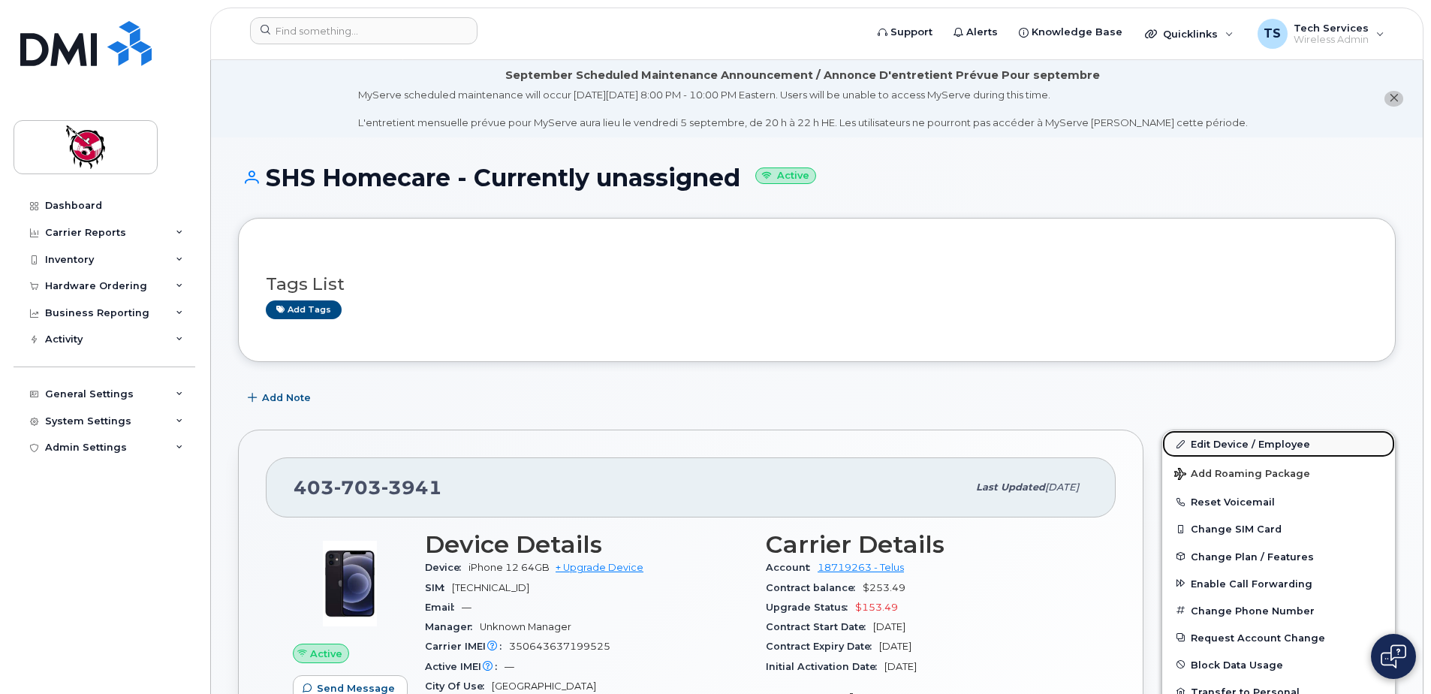
click at [1261, 434] on link "Edit Device / Employee" at bounding box center [1279, 443] width 233 height 27
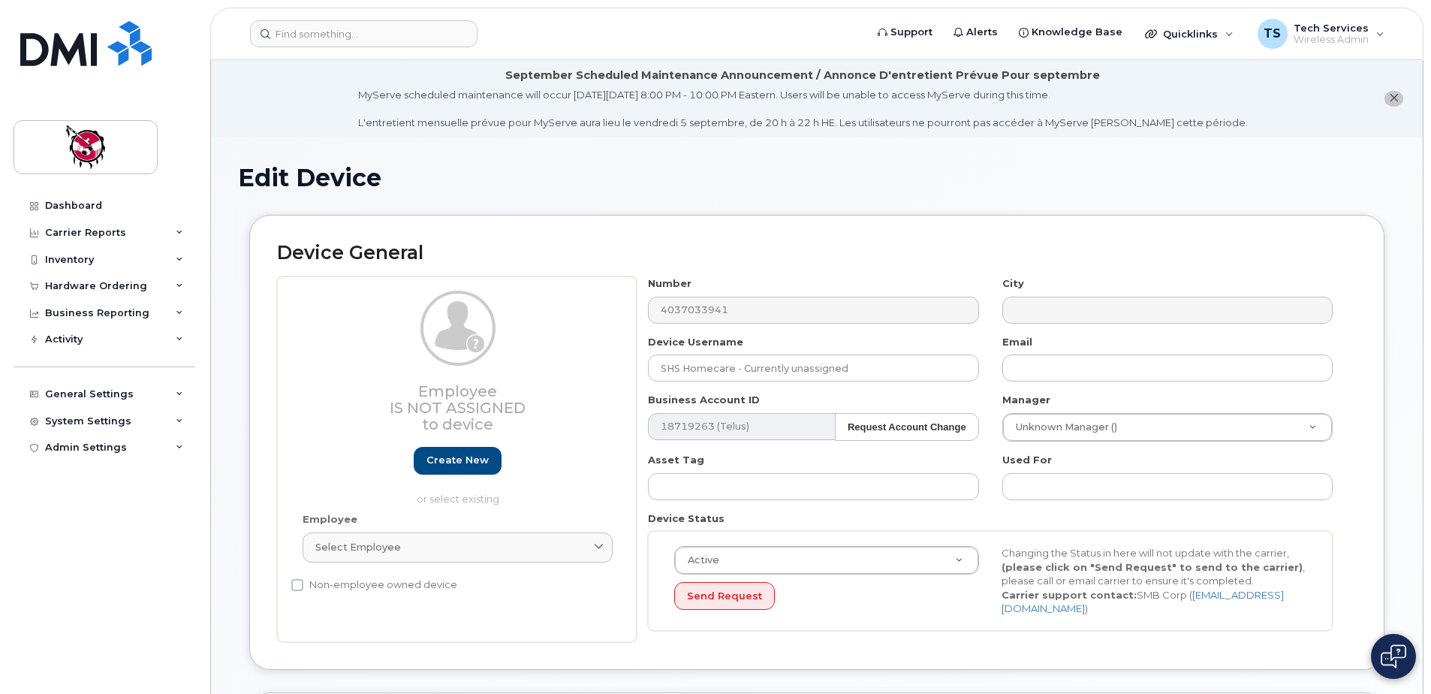
select select "10361"
select select "10349"
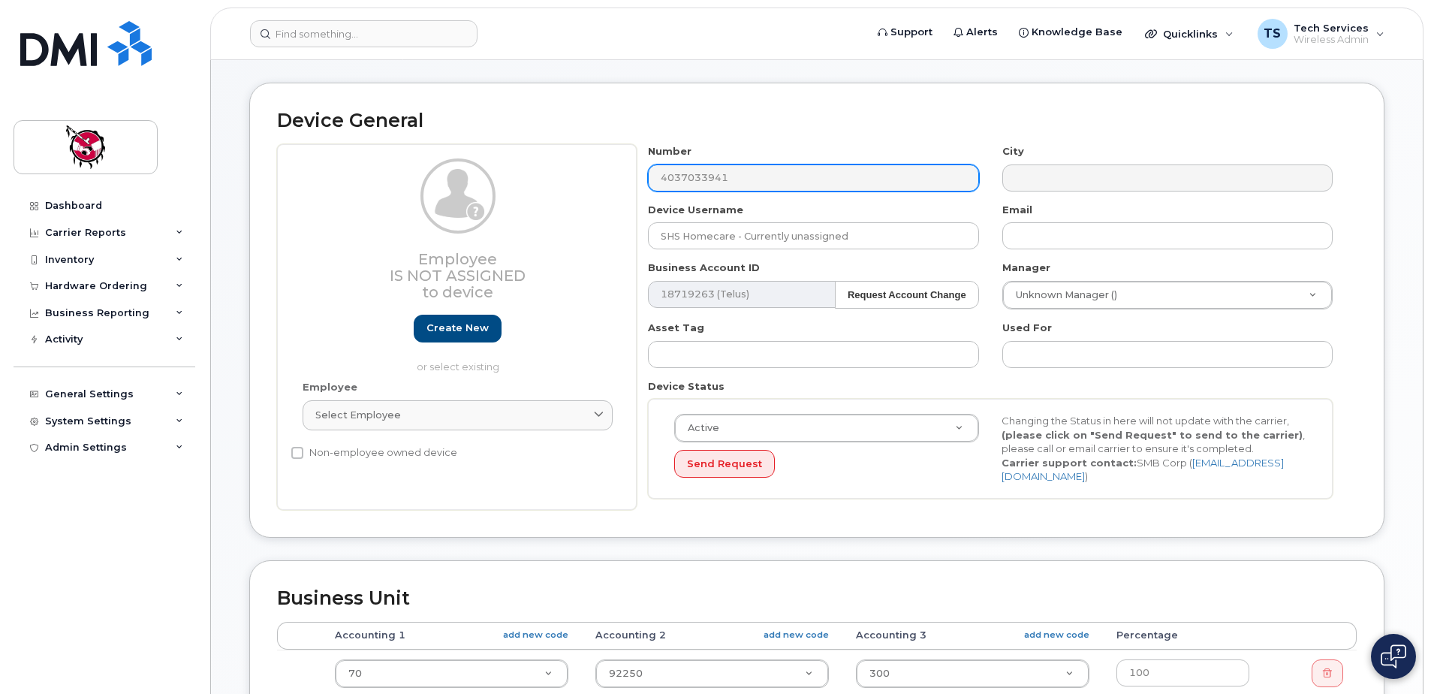
scroll to position [225, 0]
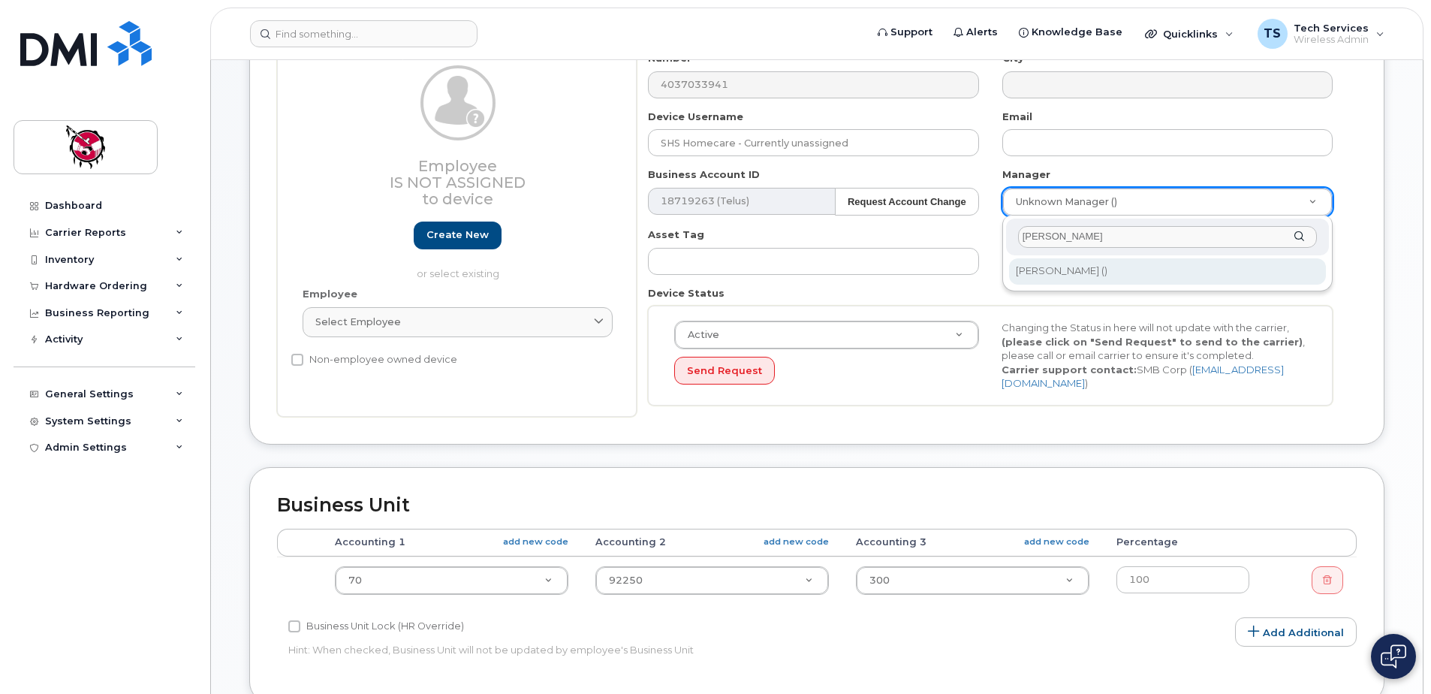
type input "anne"
type input "820256"
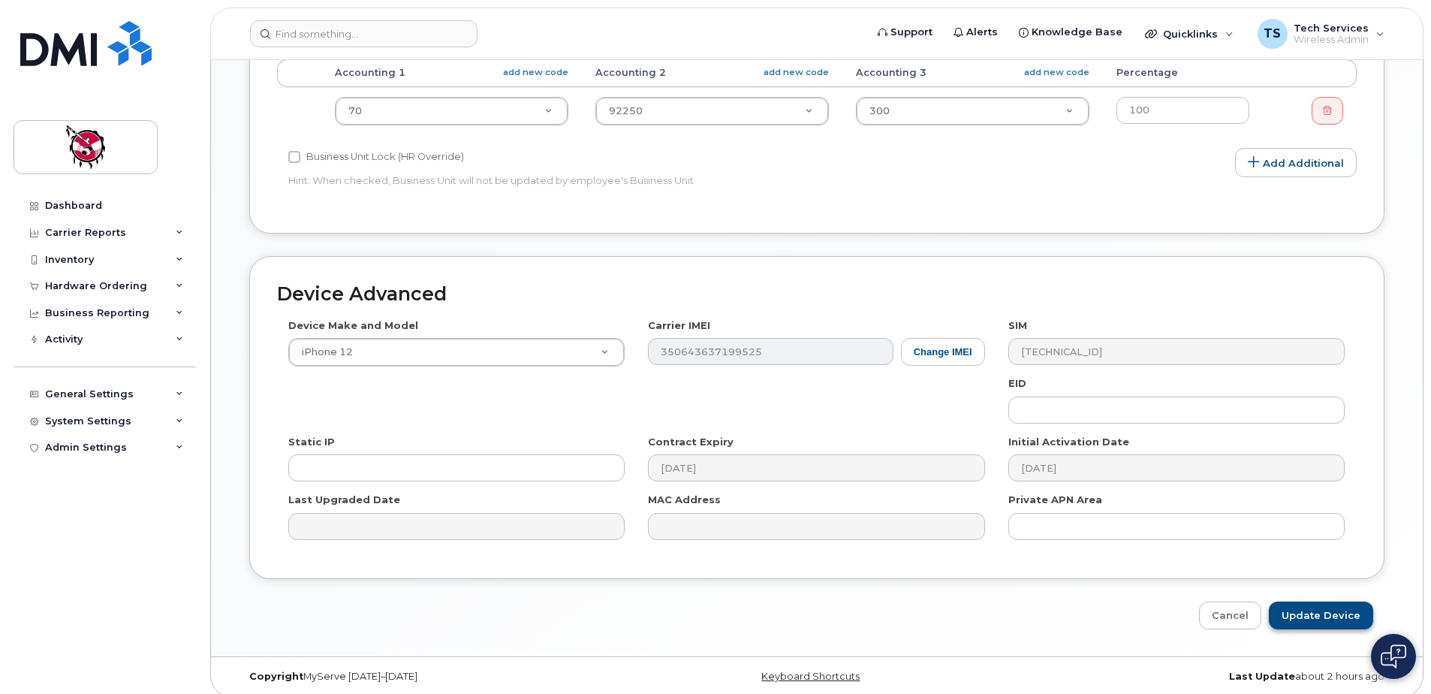
scroll to position [705, 0]
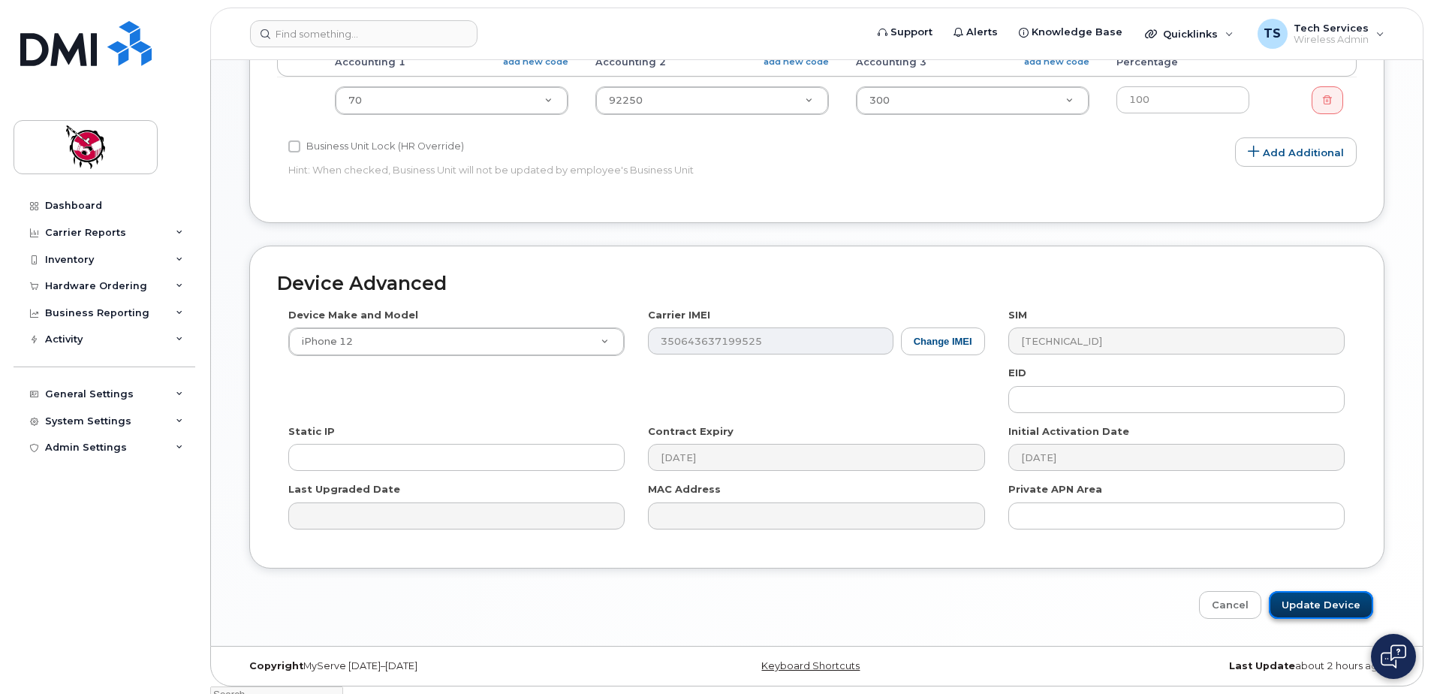
click at [1325, 613] on input "Update Device" at bounding box center [1321, 605] width 104 height 28
type input "Saving..."
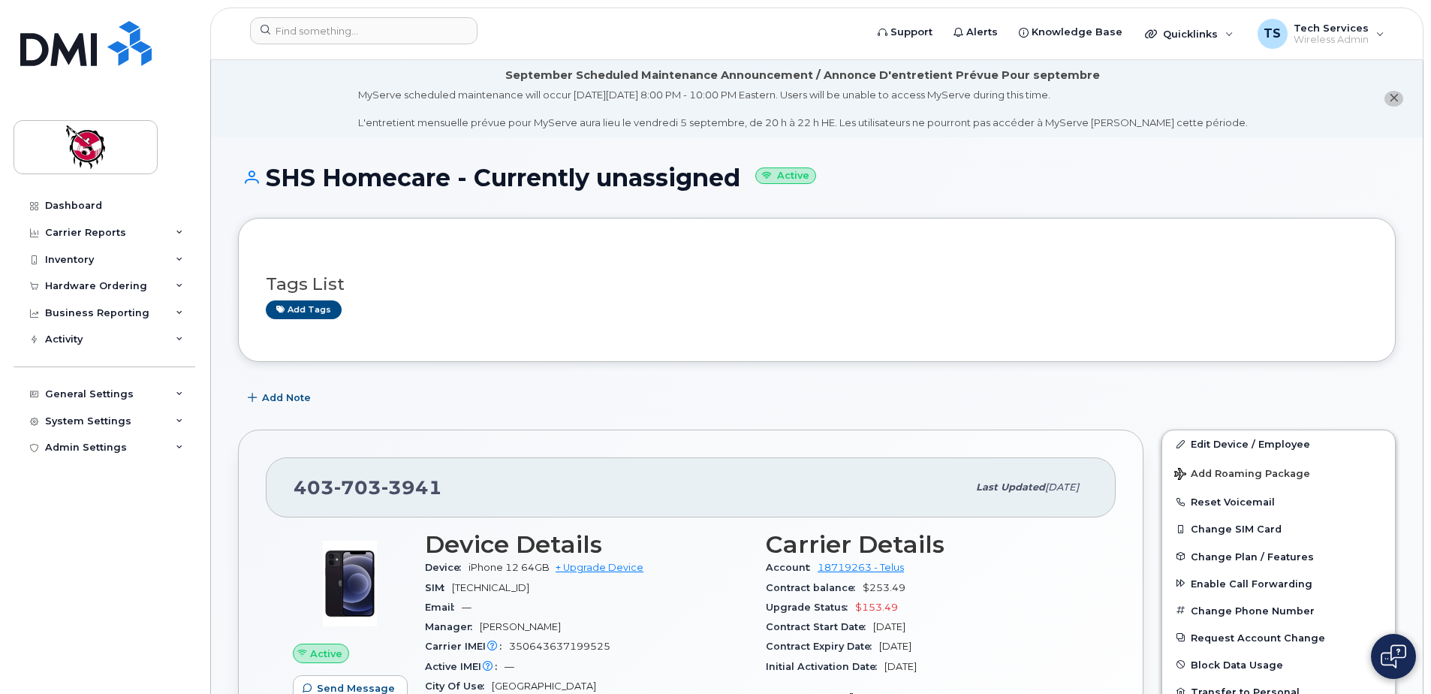
drag, startPoint x: 267, startPoint y: 177, endPoint x: 741, endPoint y: 173, distance: 474.6
click at [741, 173] on h1 "SHS Homecare - Currently unassigned Active" at bounding box center [817, 177] width 1158 height 26
click at [82, 203] on div "Dashboard" at bounding box center [73, 206] width 57 height 12
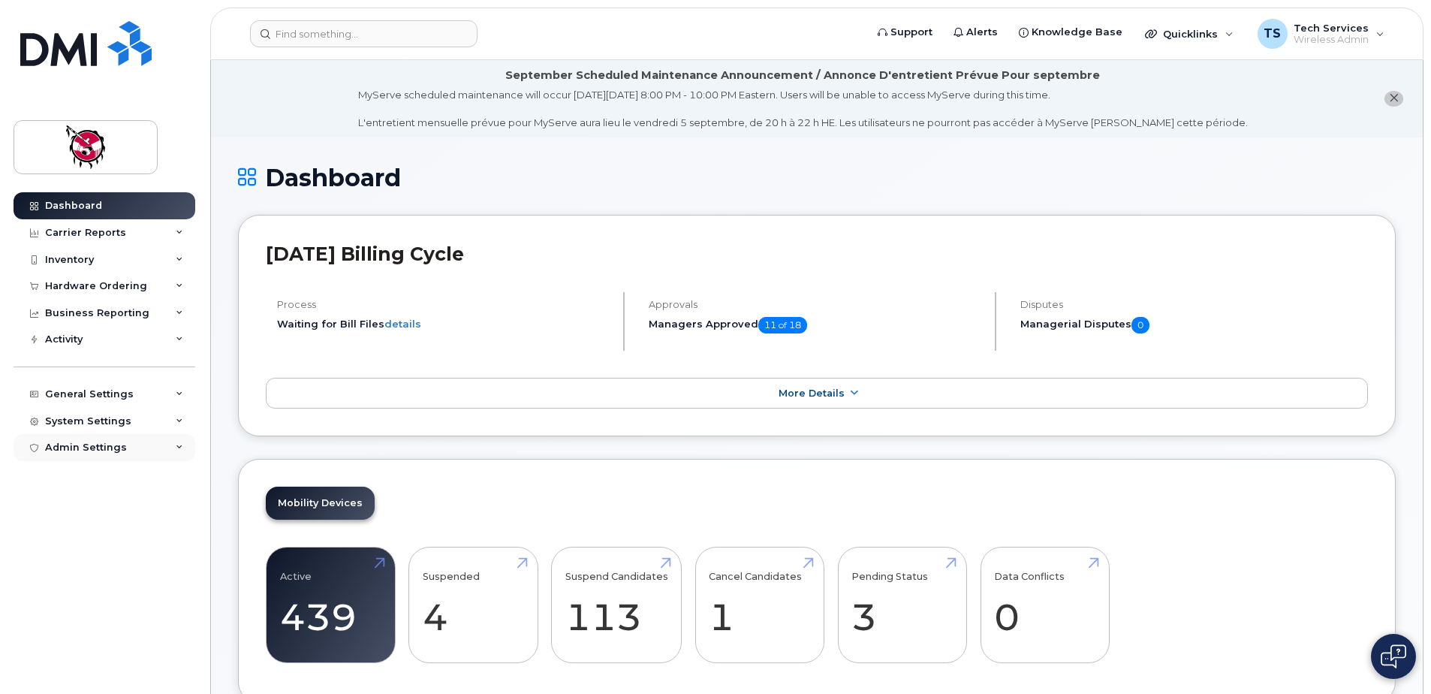
click at [142, 448] on div "Admin Settings" at bounding box center [105, 447] width 182 height 27
click at [91, 500] on div "Integrations" at bounding box center [84, 504] width 64 height 14
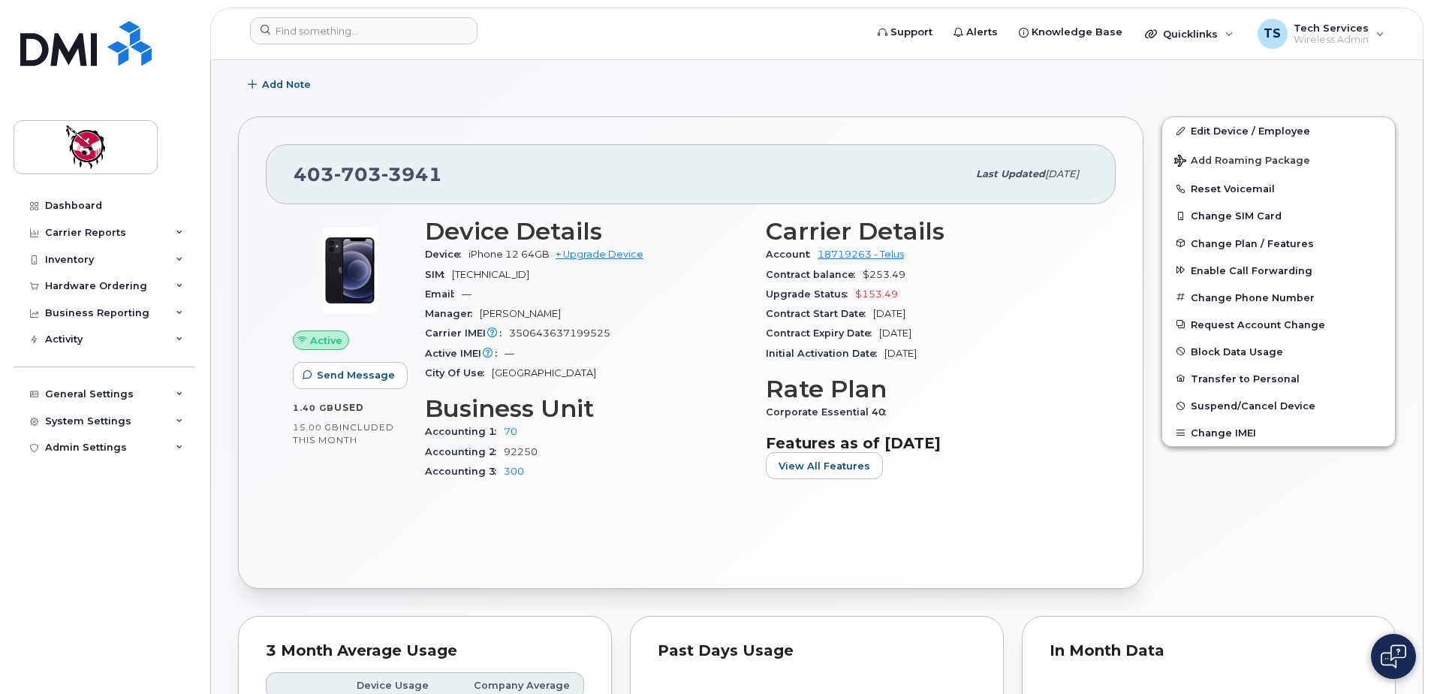
scroll to position [300, 0]
